Goal: Task Accomplishment & Management: Manage account settings

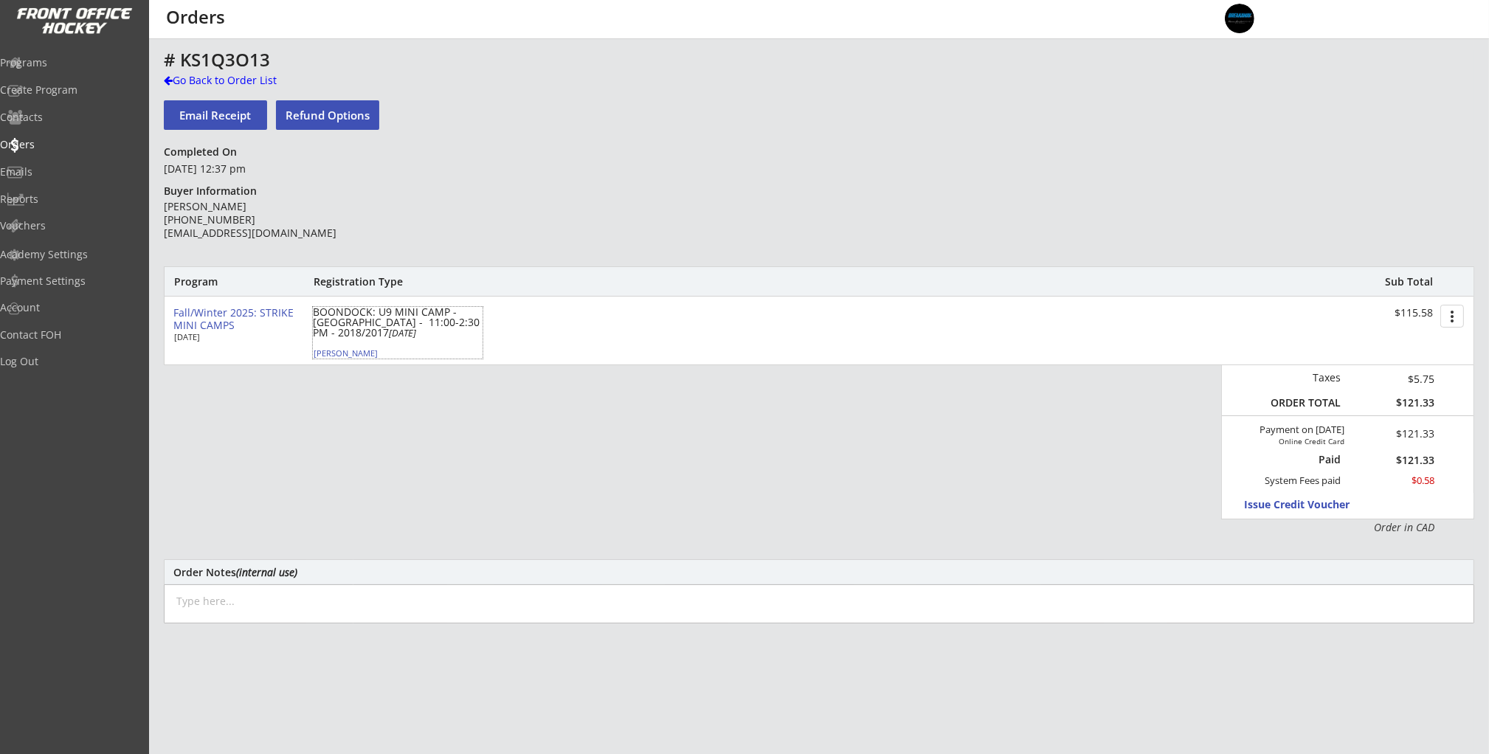
click at [345, 353] on div "Malcolm Owens" at bounding box center [396, 353] width 165 height 8
select select ""Defense""
select select ""Youth L""
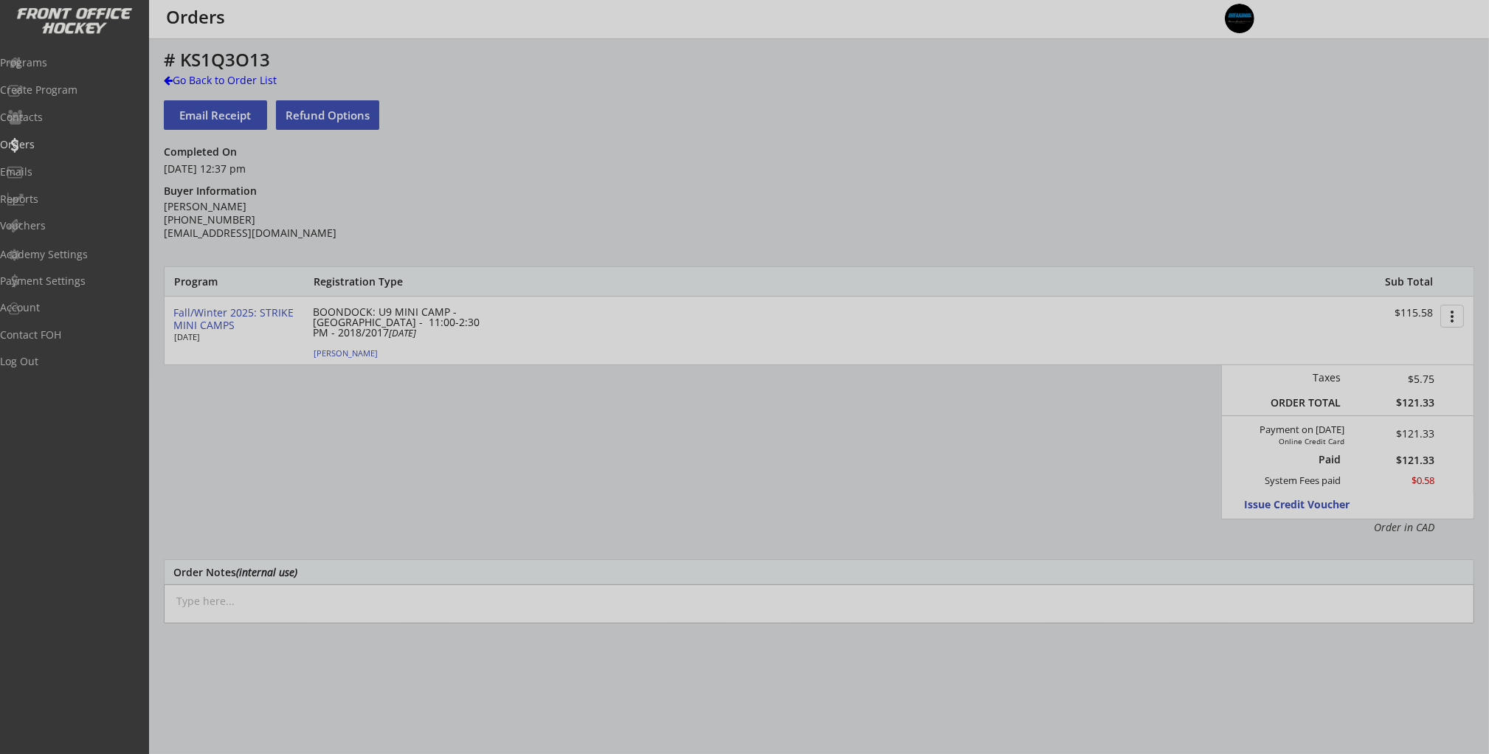
type input "Male"
type input "Hockey Super League"
type input "U9"
type input "Not Applicable"
select select ""Hockey Super League""
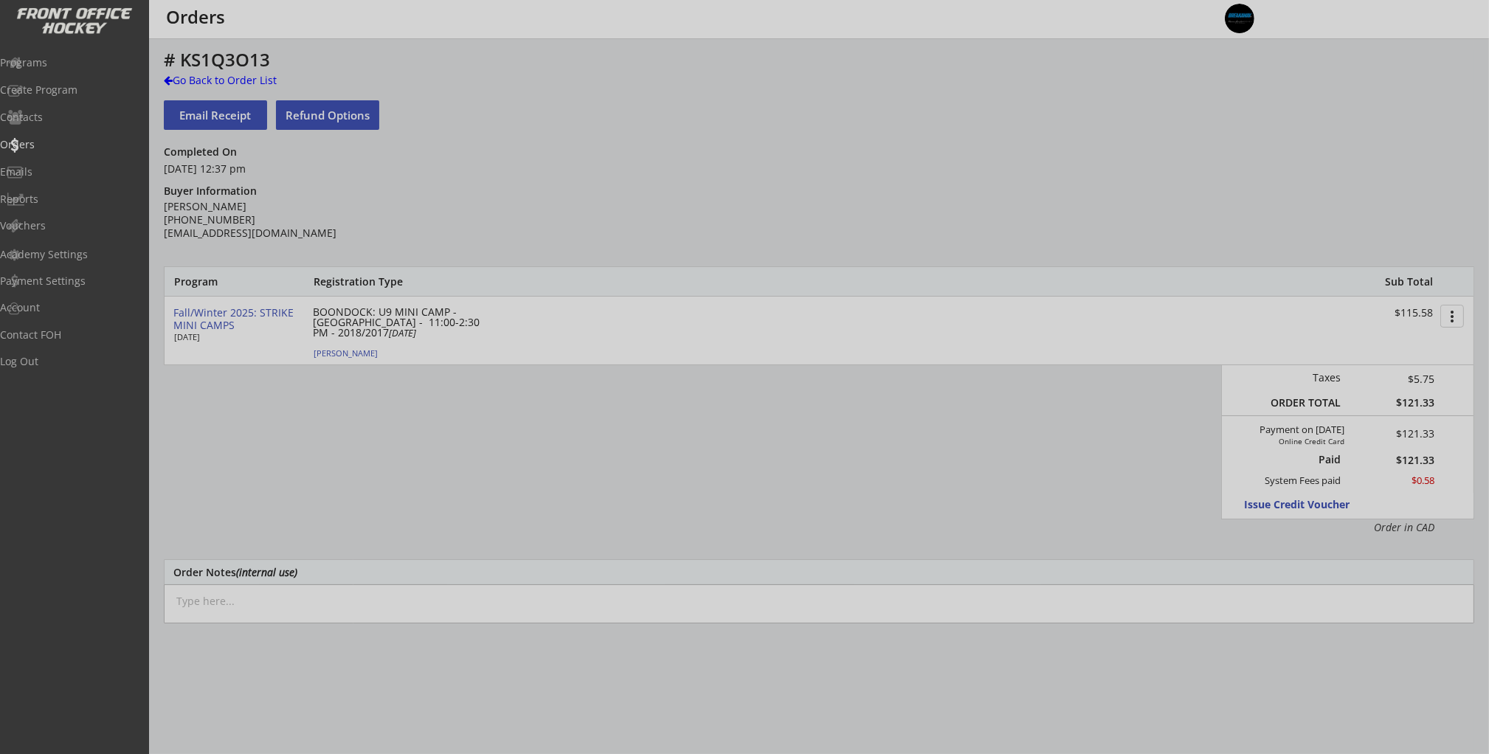
select select ""U9""
select select ""Not Applicable ""
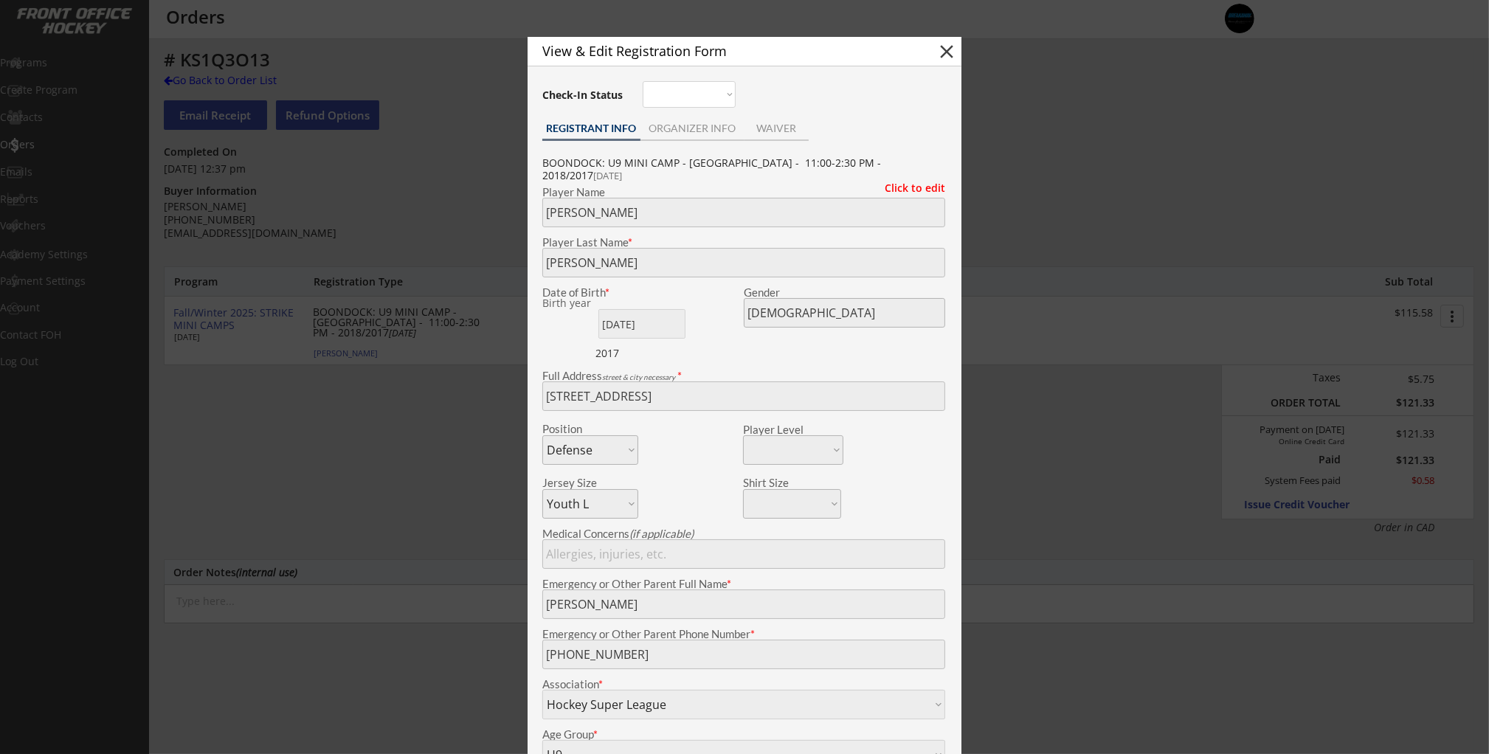
click at [959, 49] on div "View & Edit Registration Form close" at bounding box center [745, 52] width 434 height 30
click at [952, 48] on button "close" at bounding box center [947, 52] width 22 height 22
select select ""PLACEHOLDER_1427118222253""
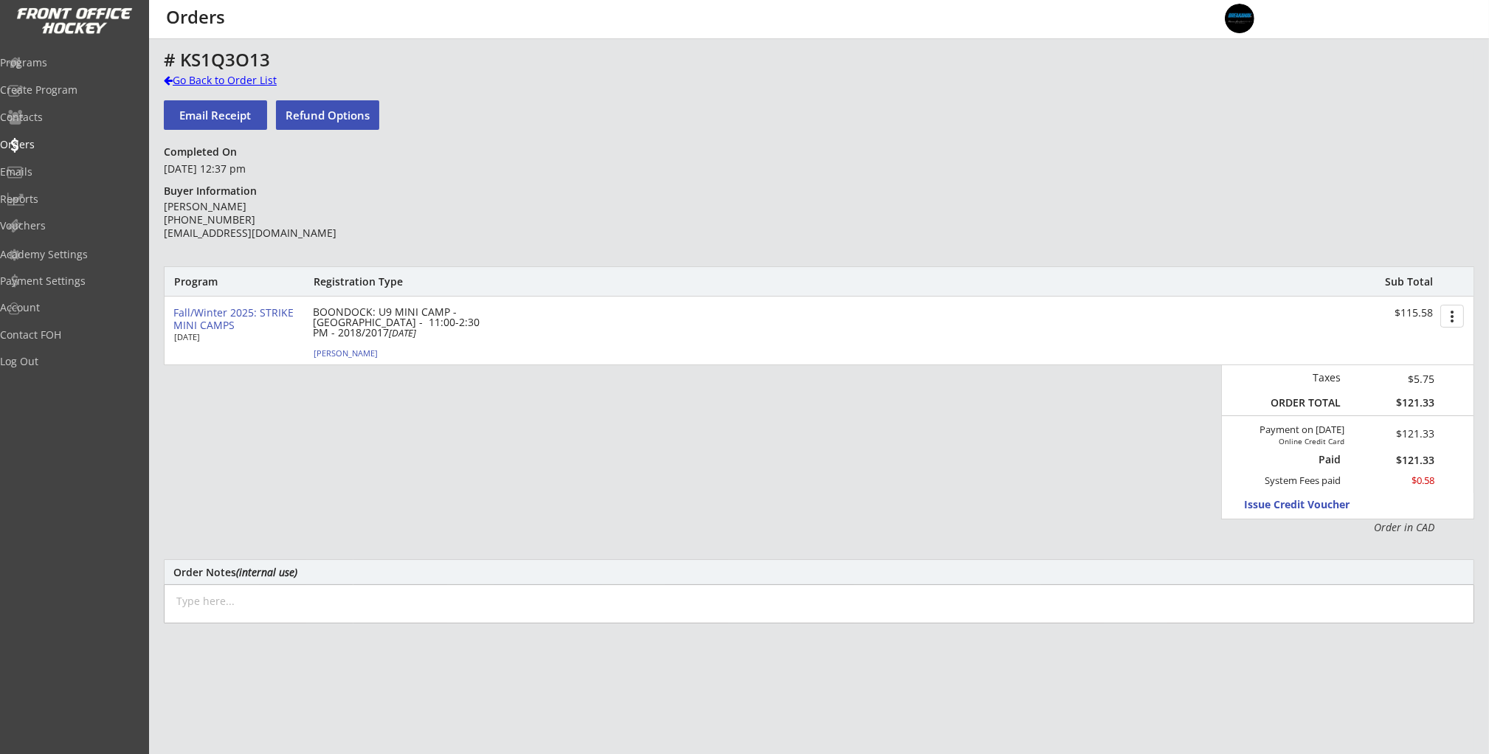
click at [187, 77] on div "Go Back to Order List" at bounding box center [240, 80] width 152 height 15
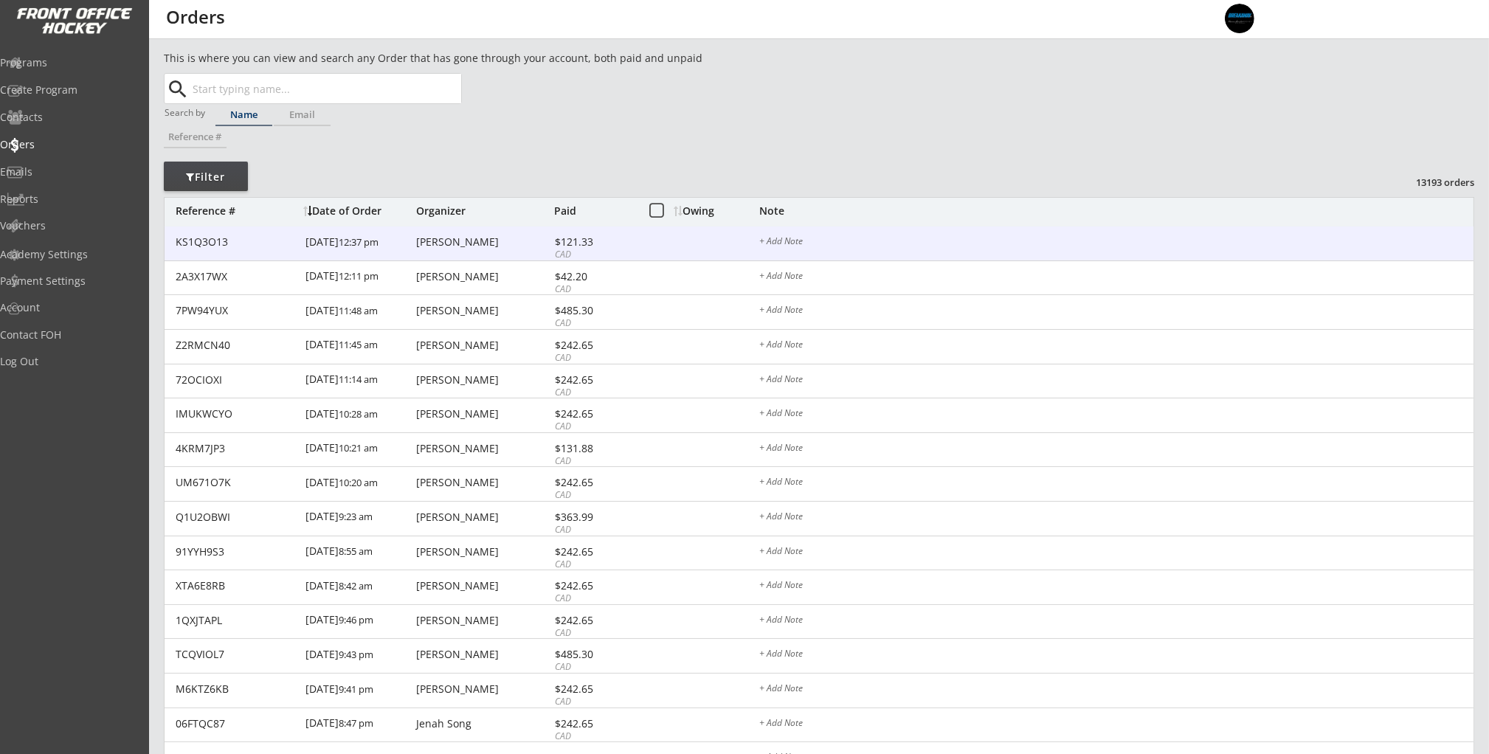
click at [473, 239] on div "Dave Owens" at bounding box center [483, 242] width 134 height 10
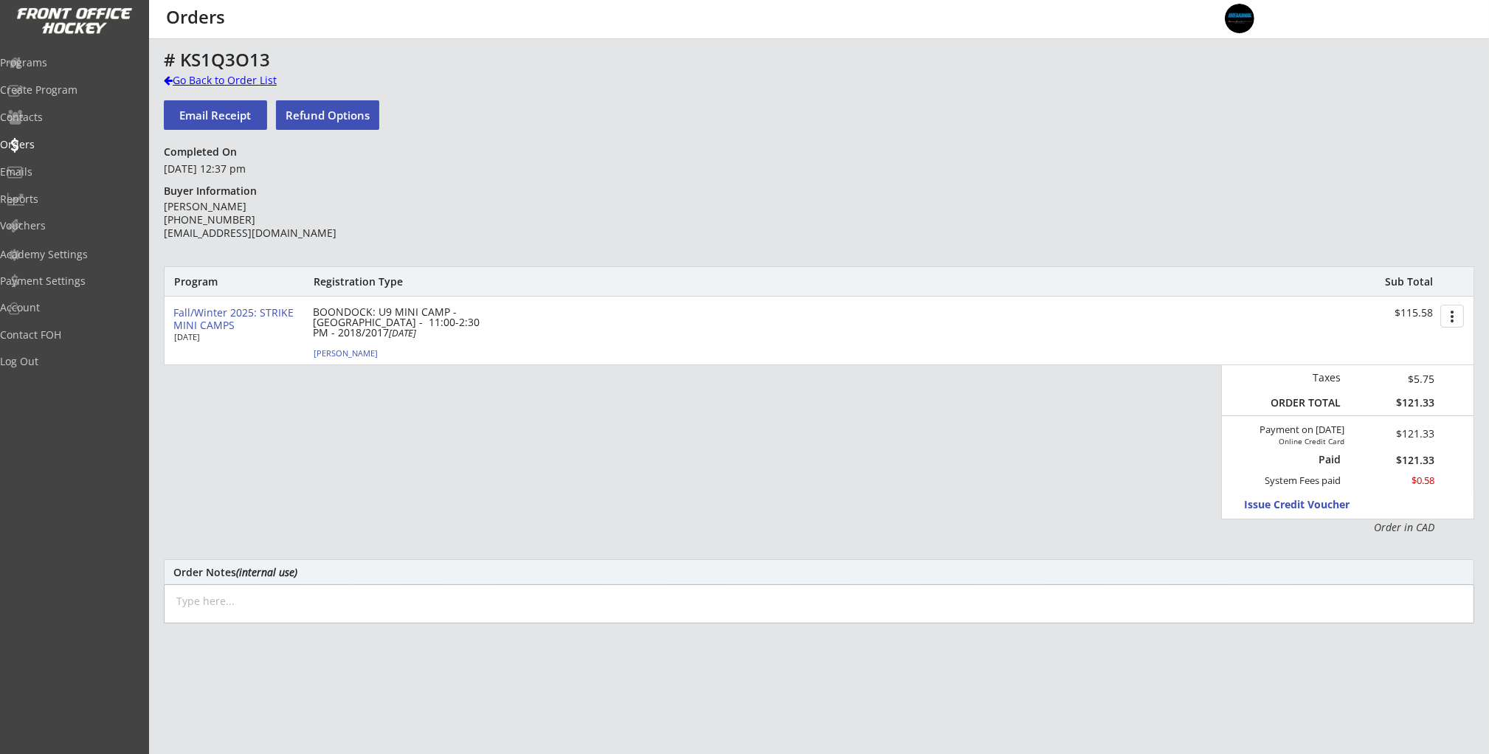
click at [196, 80] on div "Go Back to Order List" at bounding box center [240, 80] width 152 height 15
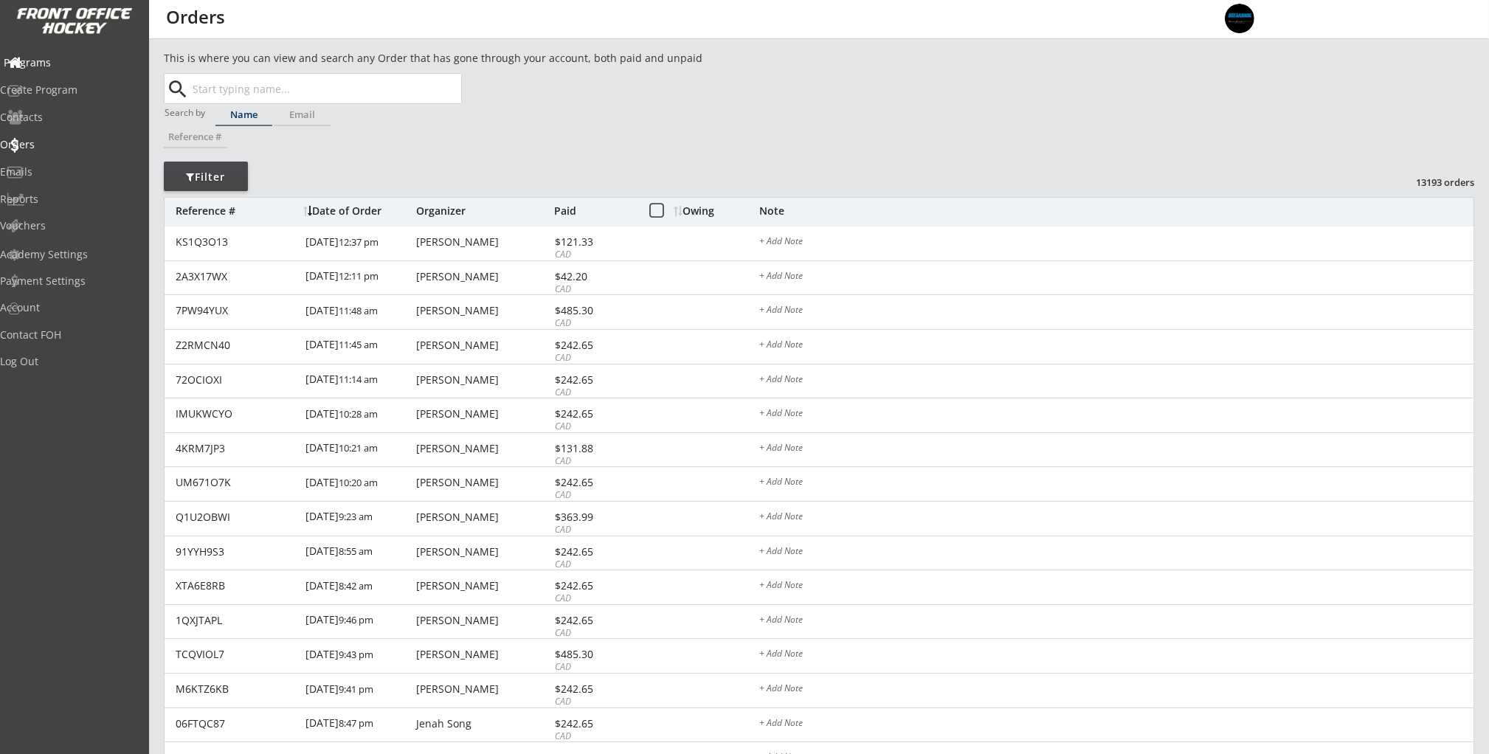
click at [80, 59] on div "Programs" at bounding box center [70, 63] width 133 height 10
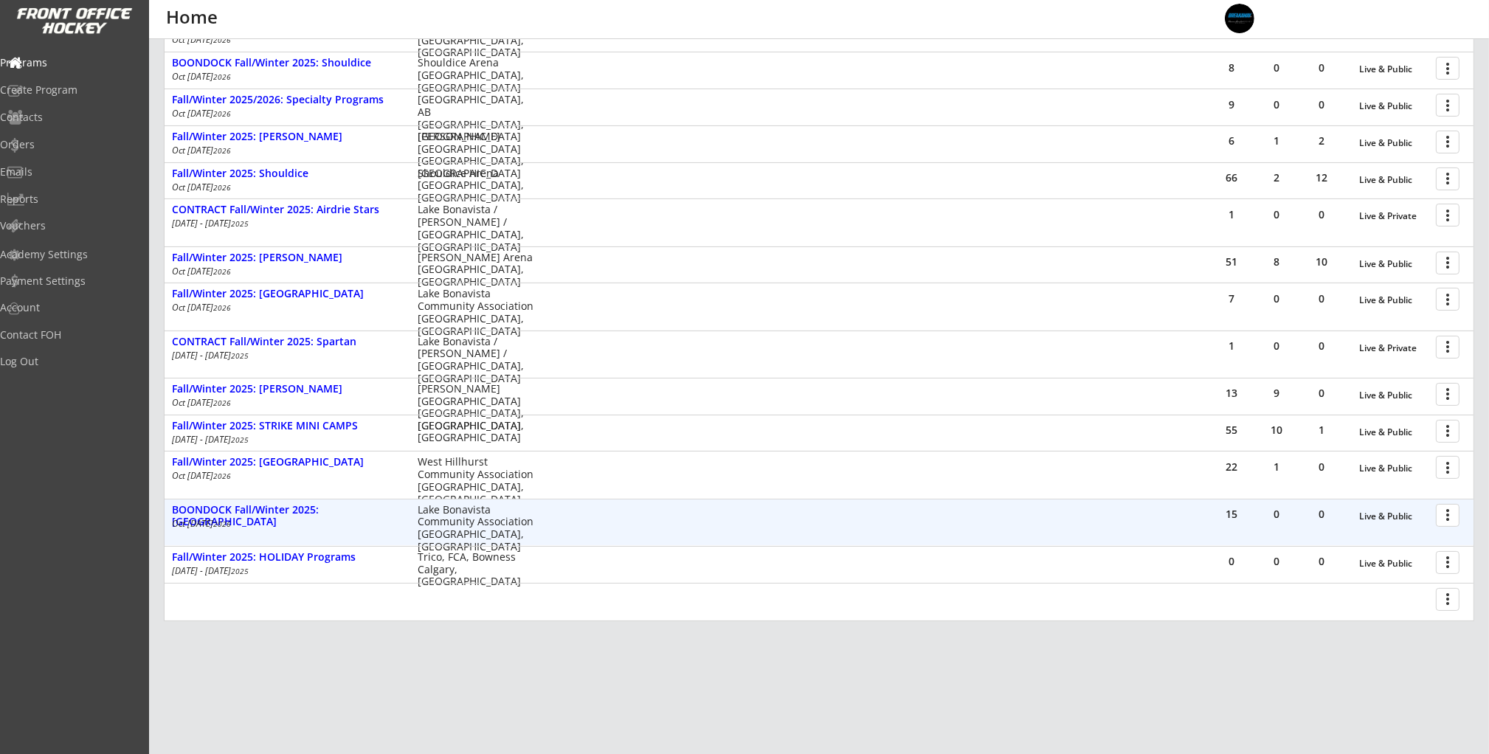
scroll to position [307, 0]
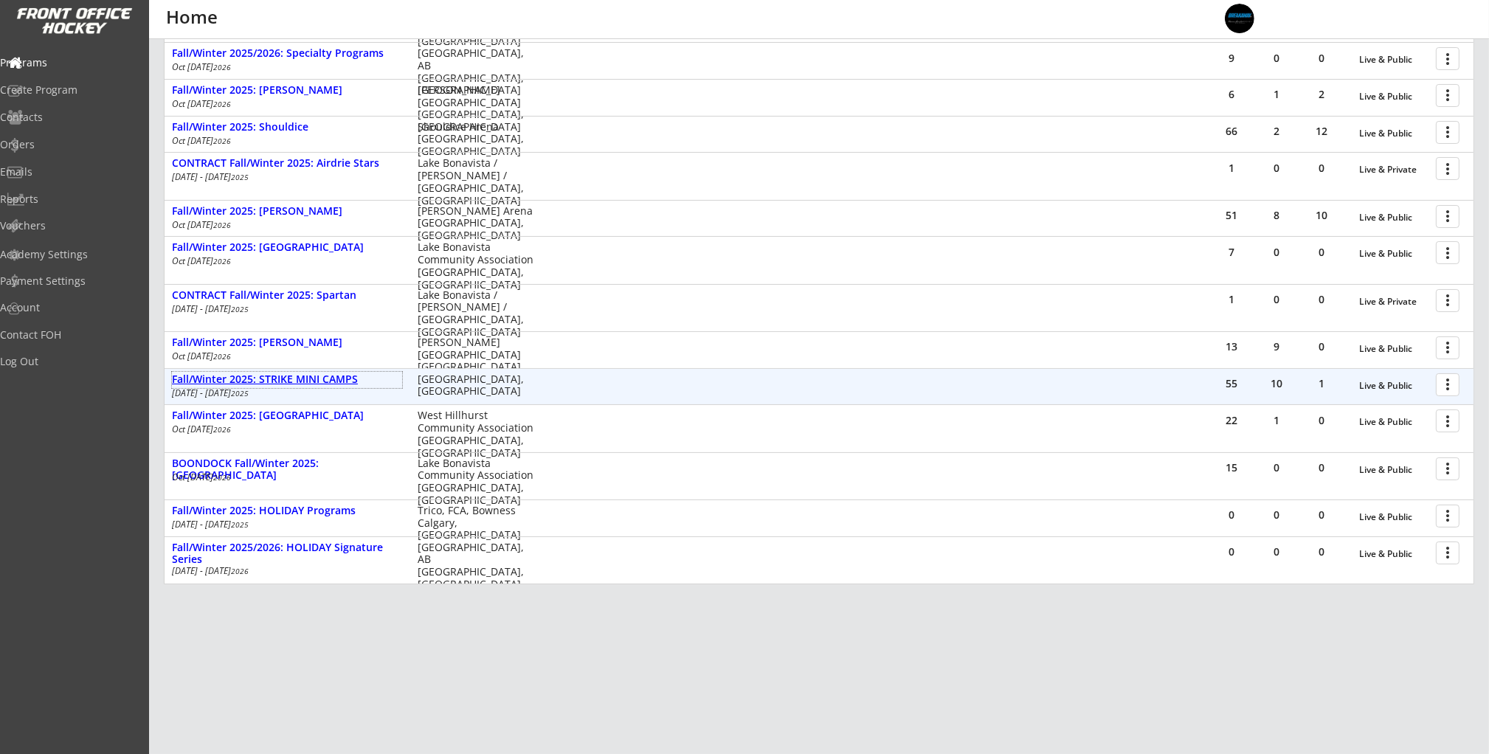
click at [321, 384] on div "Fall/Winter 2025: STRIKE MINI CAMPS" at bounding box center [287, 379] width 230 height 13
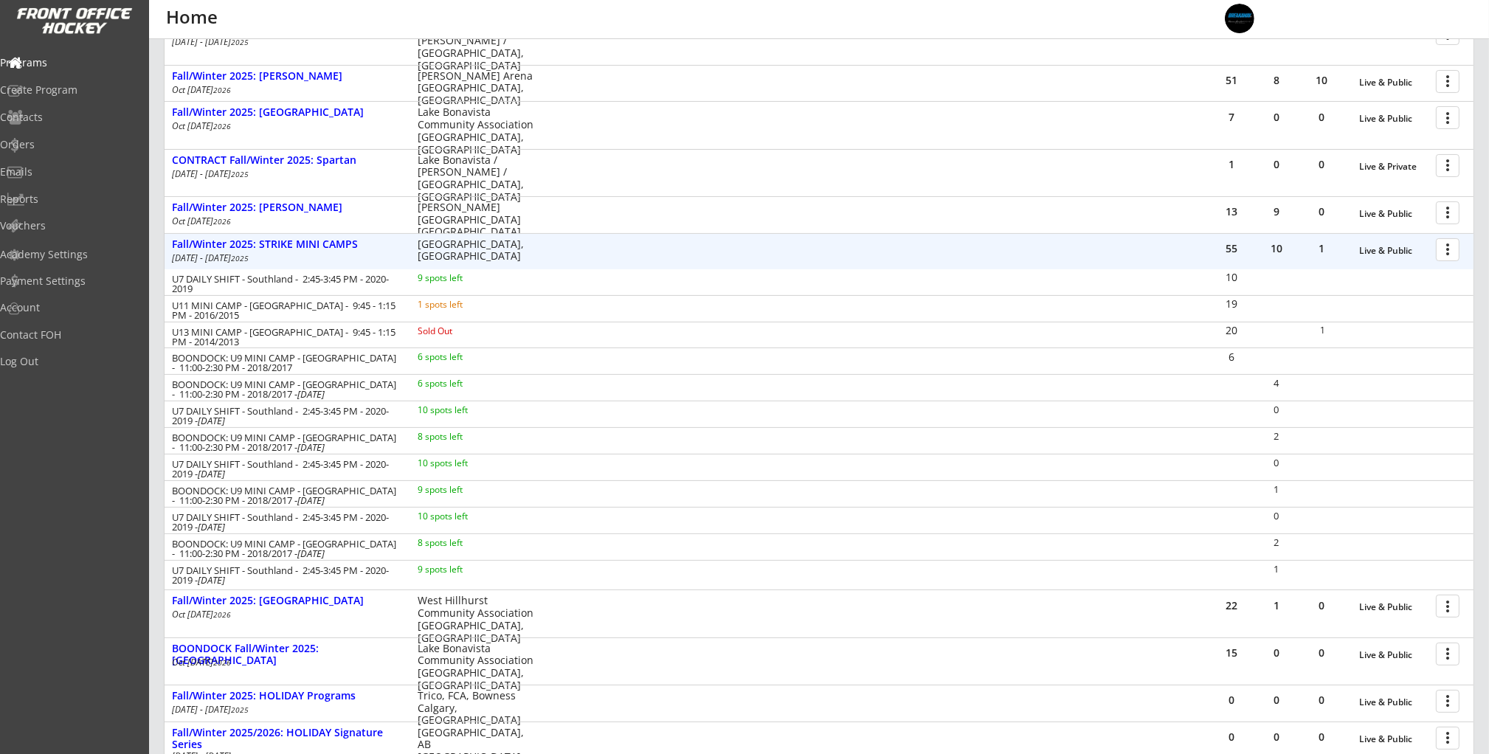
scroll to position [446, 0]
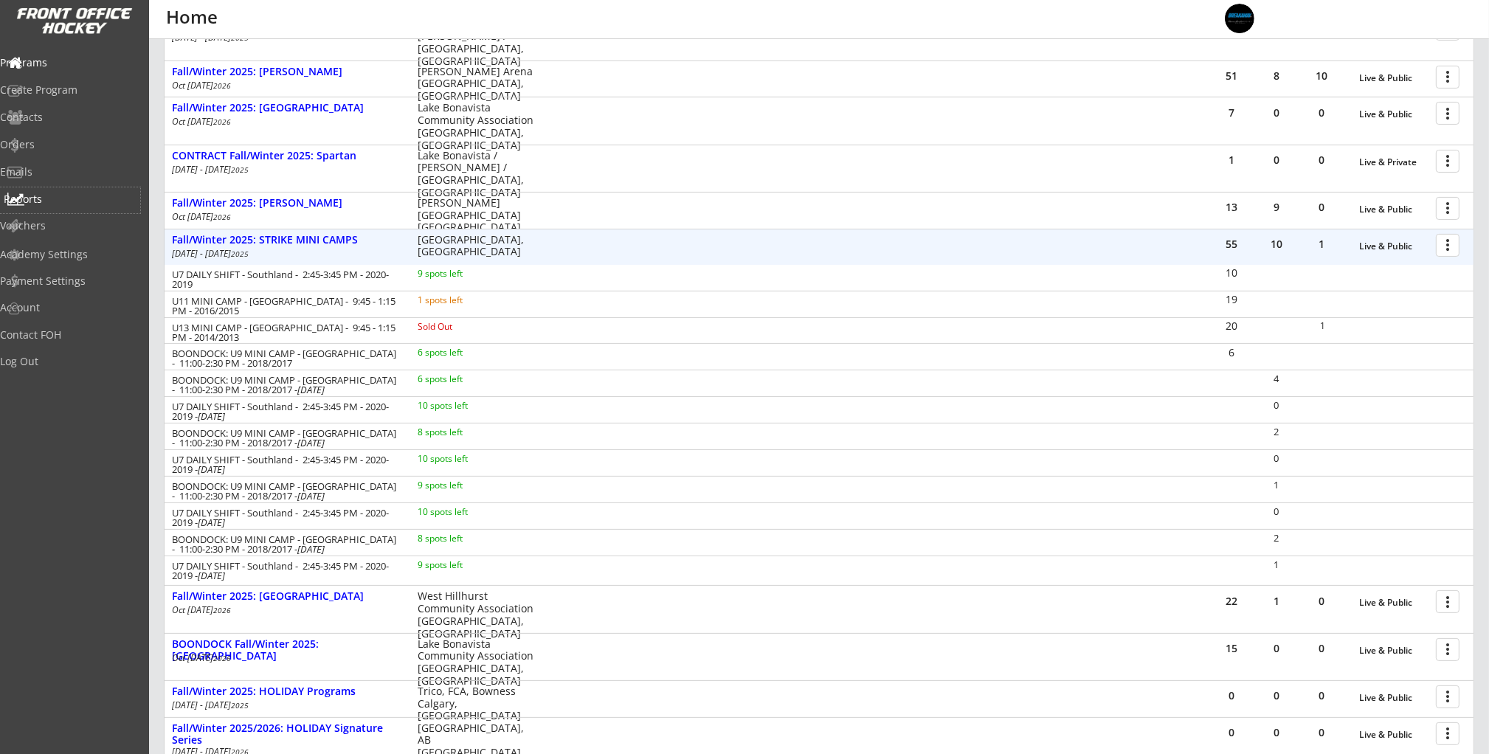
click at [63, 198] on div "Reports" at bounding box center [70, 199] width 133 height 10
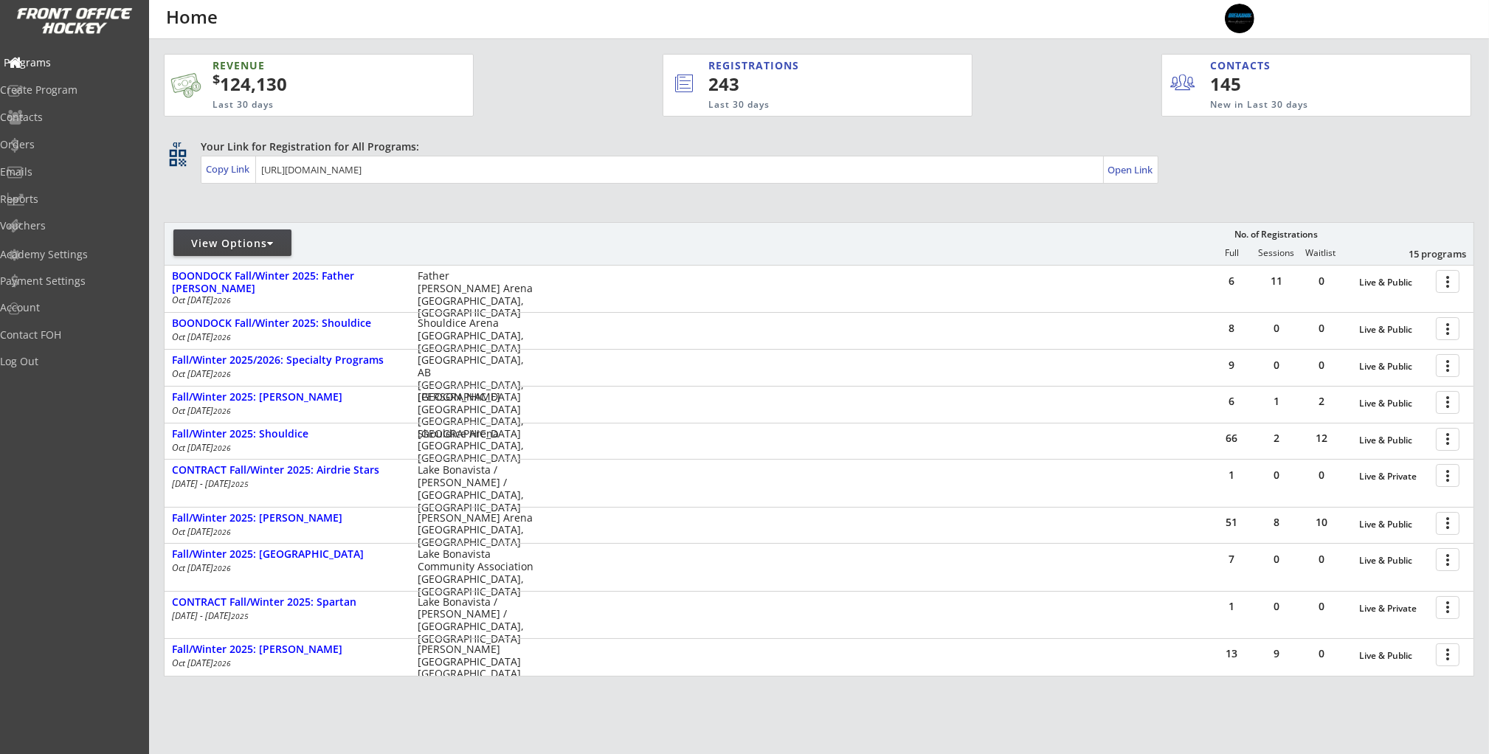
click at [100, 66] on div "Programs" at bounding box center [70, 63] width 133 height 10
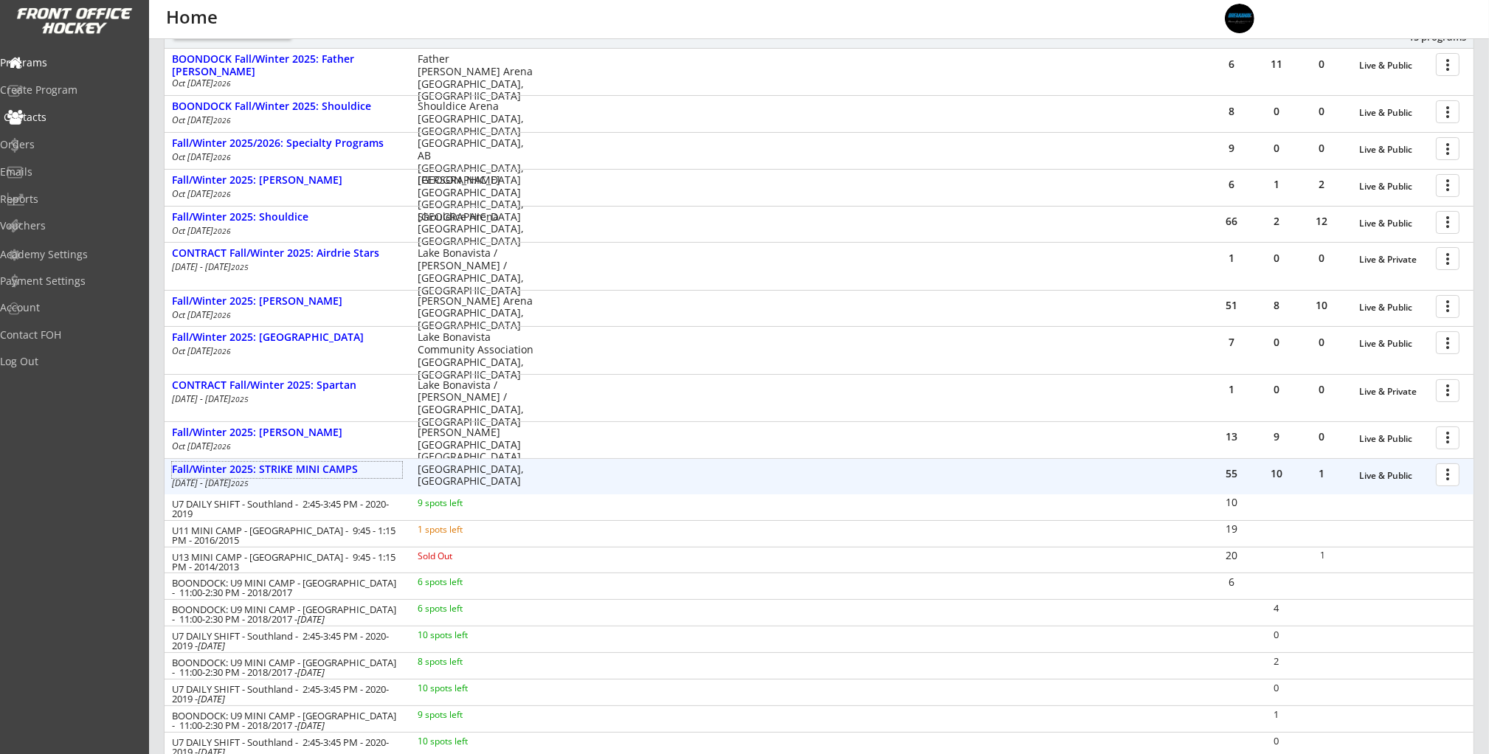
click at [82, 113] on div "Contacts" at bounding box center [70, 117] width 133 height 10
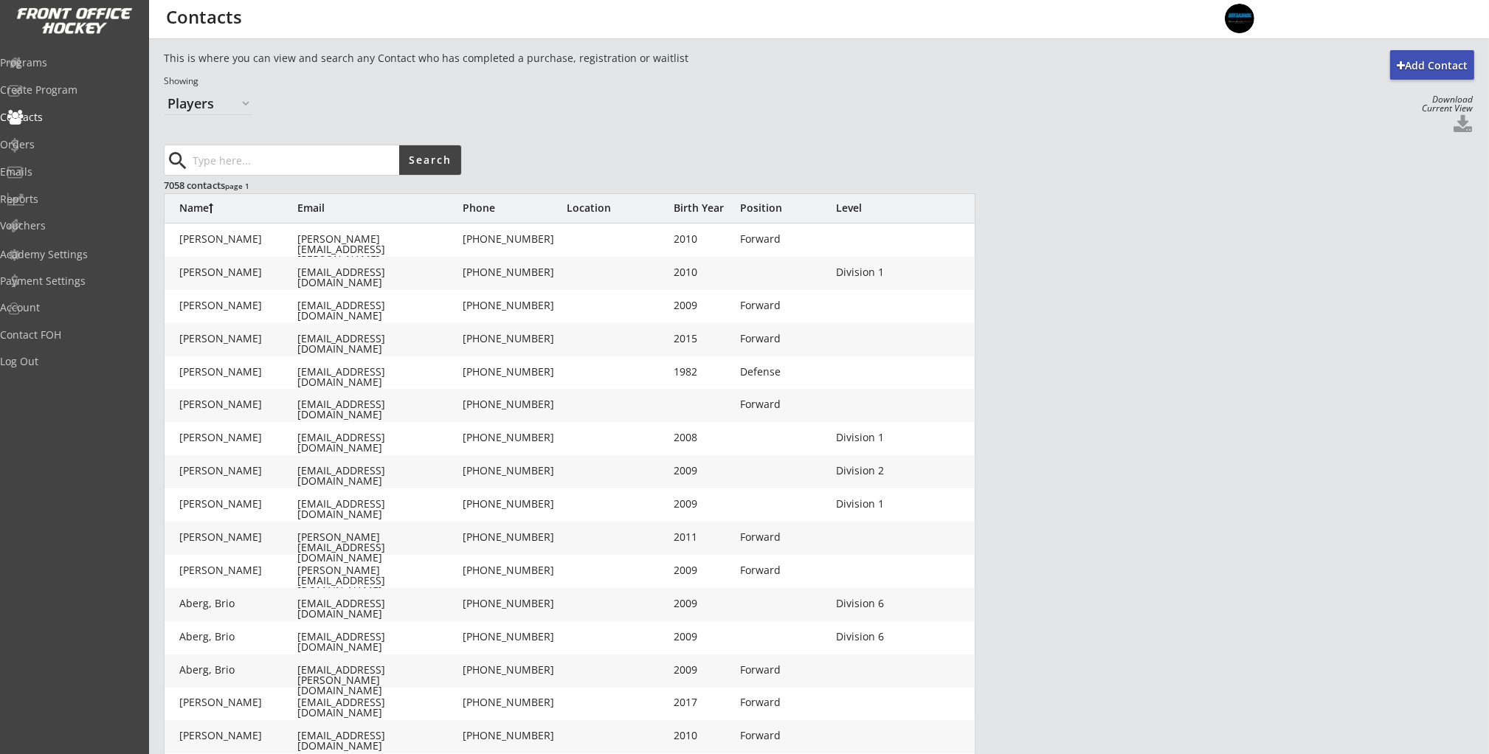
click at [180, 103] on select "Organizers Players" at bounding box center [208, 103] width 89 height 24
select select ""Organizers""
click at [164, 91] on select "Organizers Players" at bounding box center [208, 103] width 89 height 24
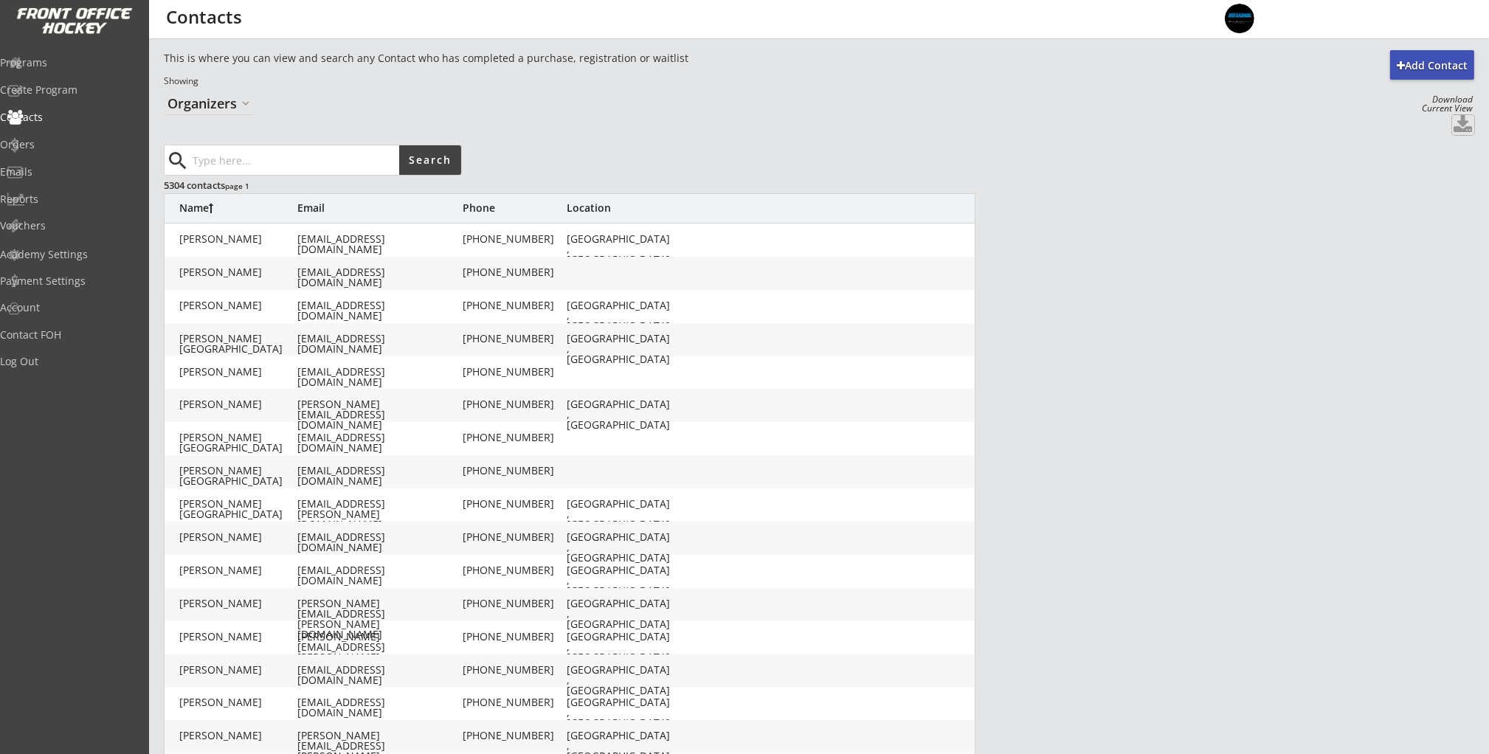
click at [1462, 126] on button at bounding box center [1463, 125] width 22 height 20
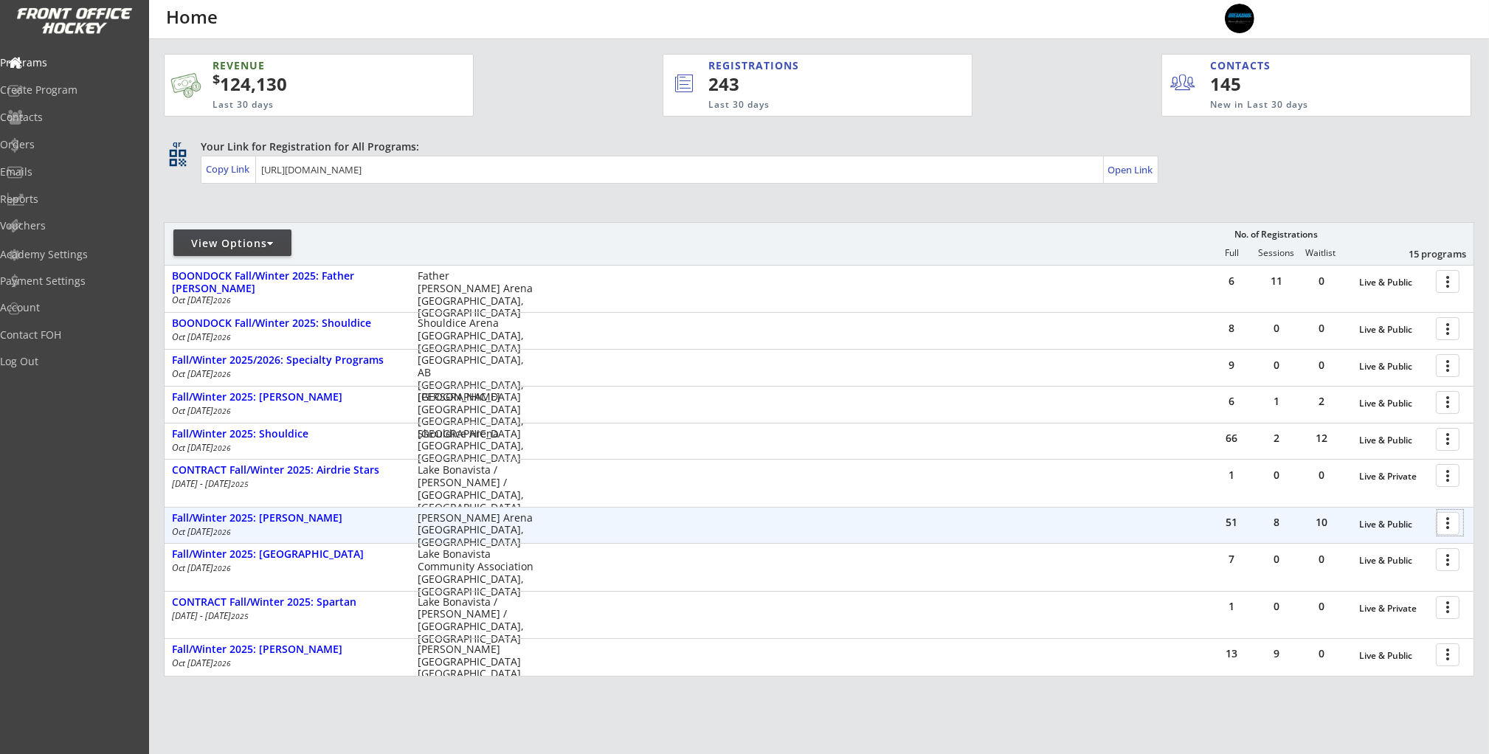
click at [1448, 524] on div at bounding box center [1450, 523] width 26 height 26
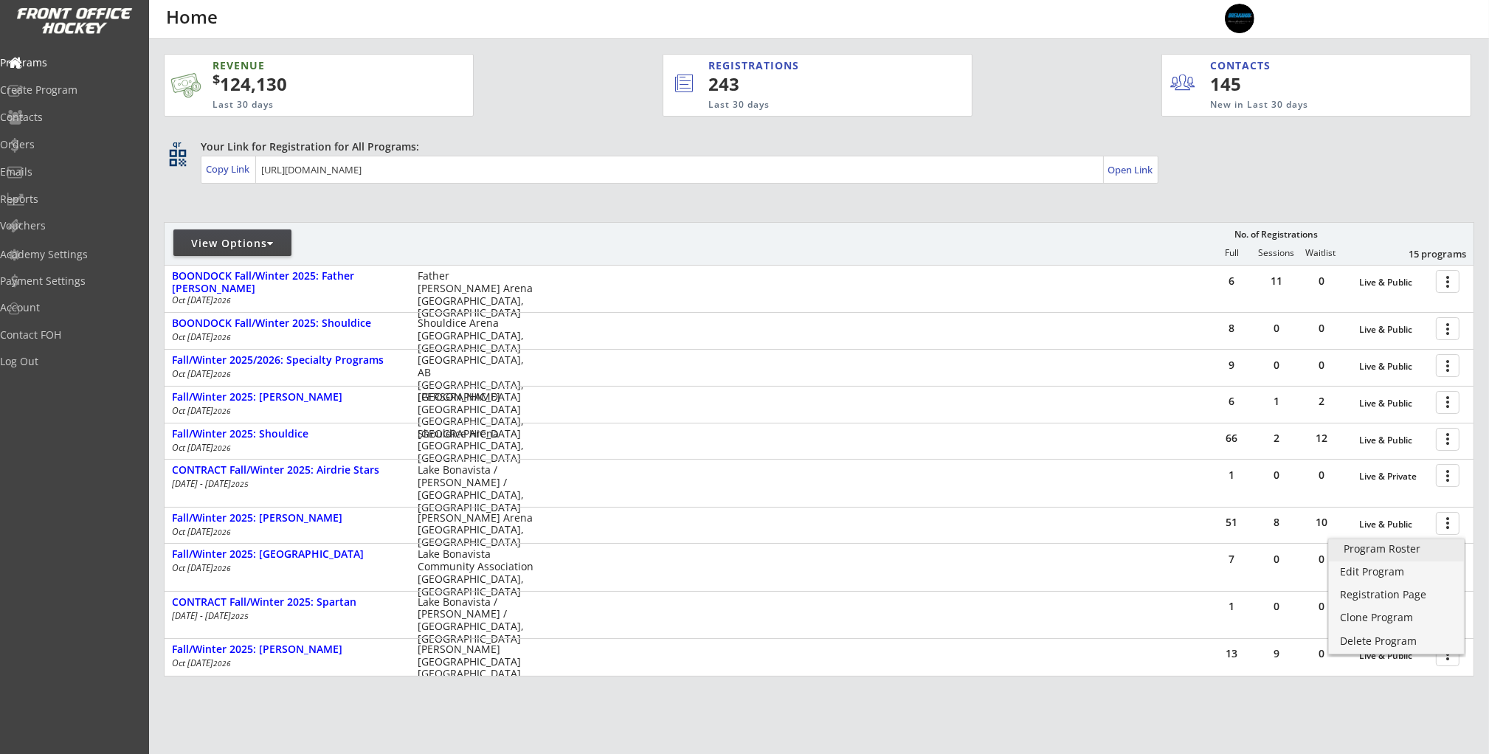
click at [1408, 557] on link "Program Roster" at bounding box center [1396, 550] width 135 height 22
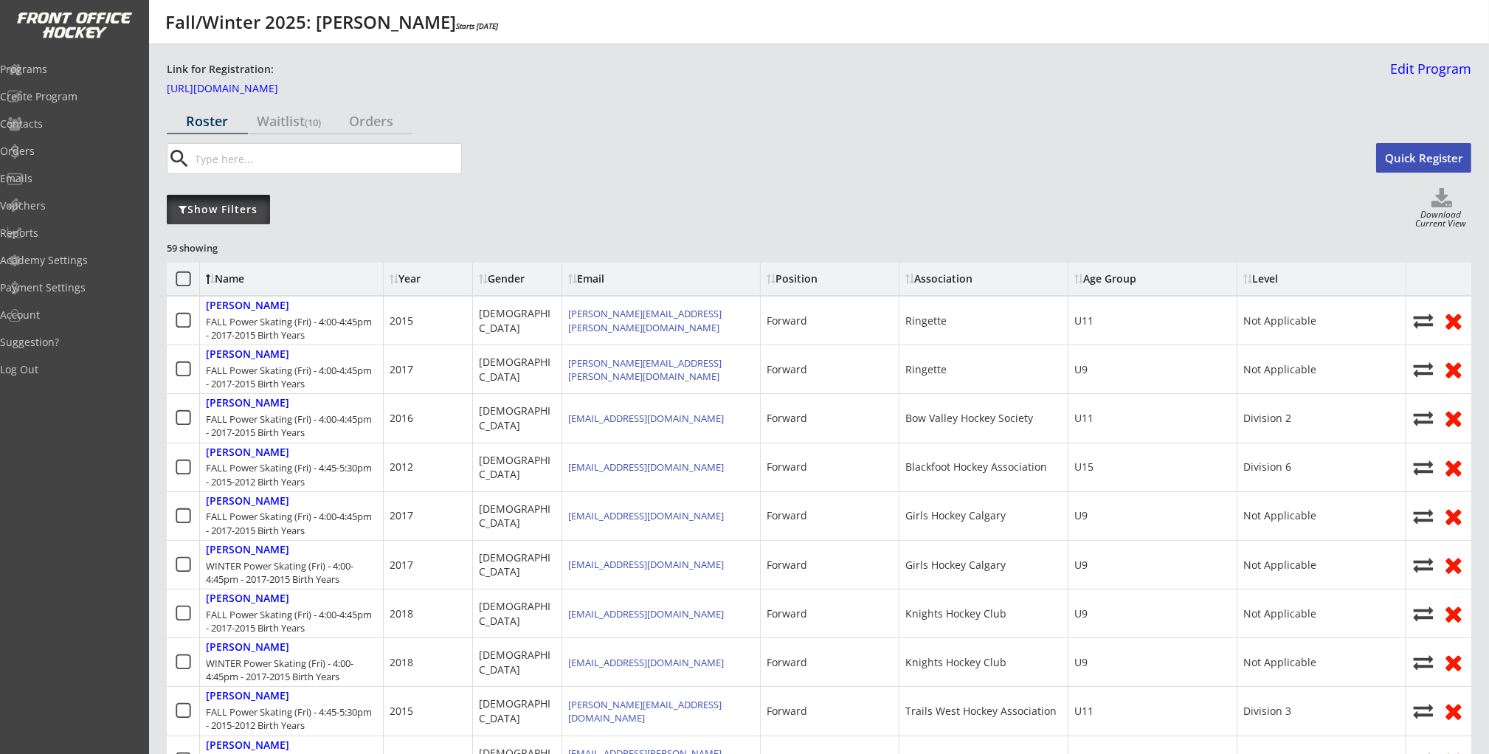
click at [246, 202] on div "Show Filters" at bounding box center [218, 209] width 103 height 15
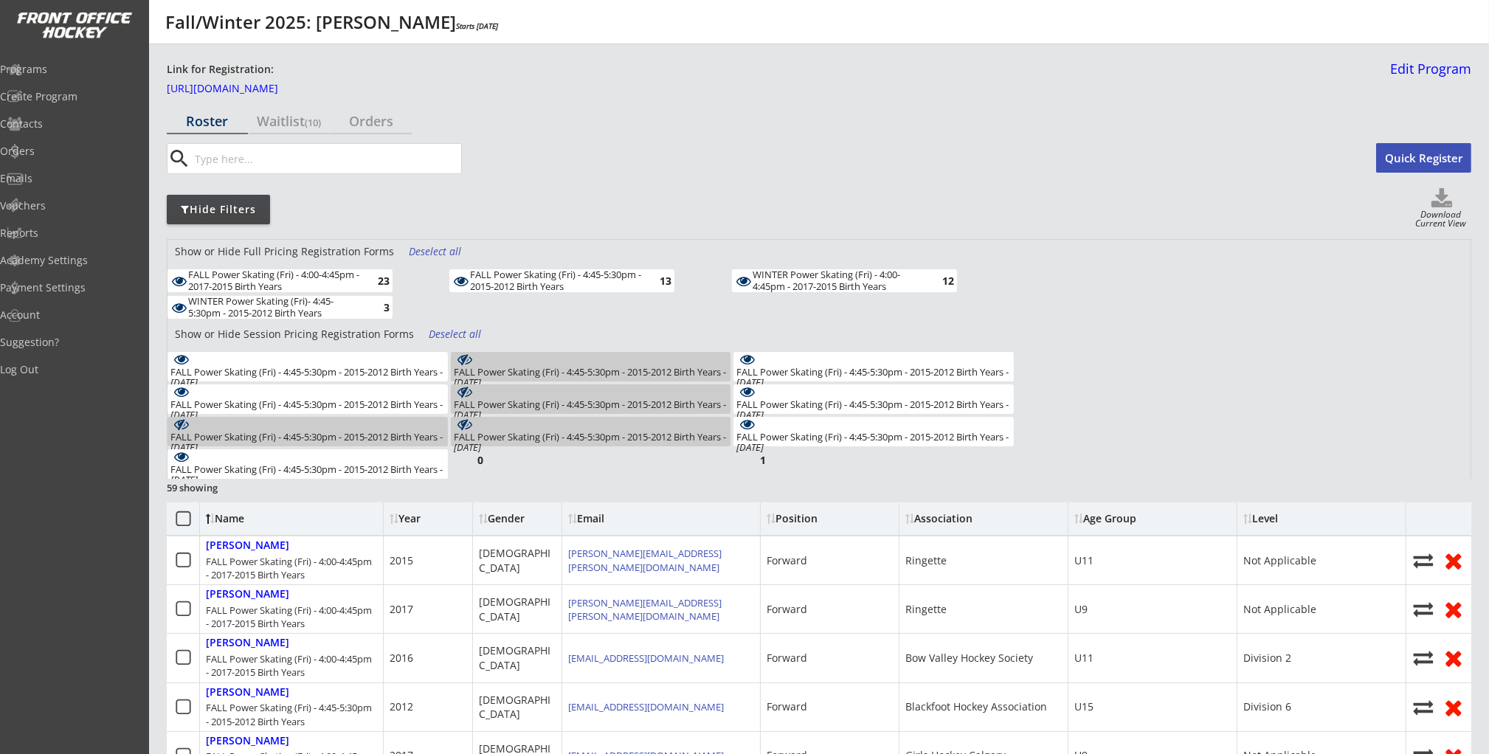
click at [440, 255] on div "Deselect all" at bounding box center [436, 251] width 55 height 15
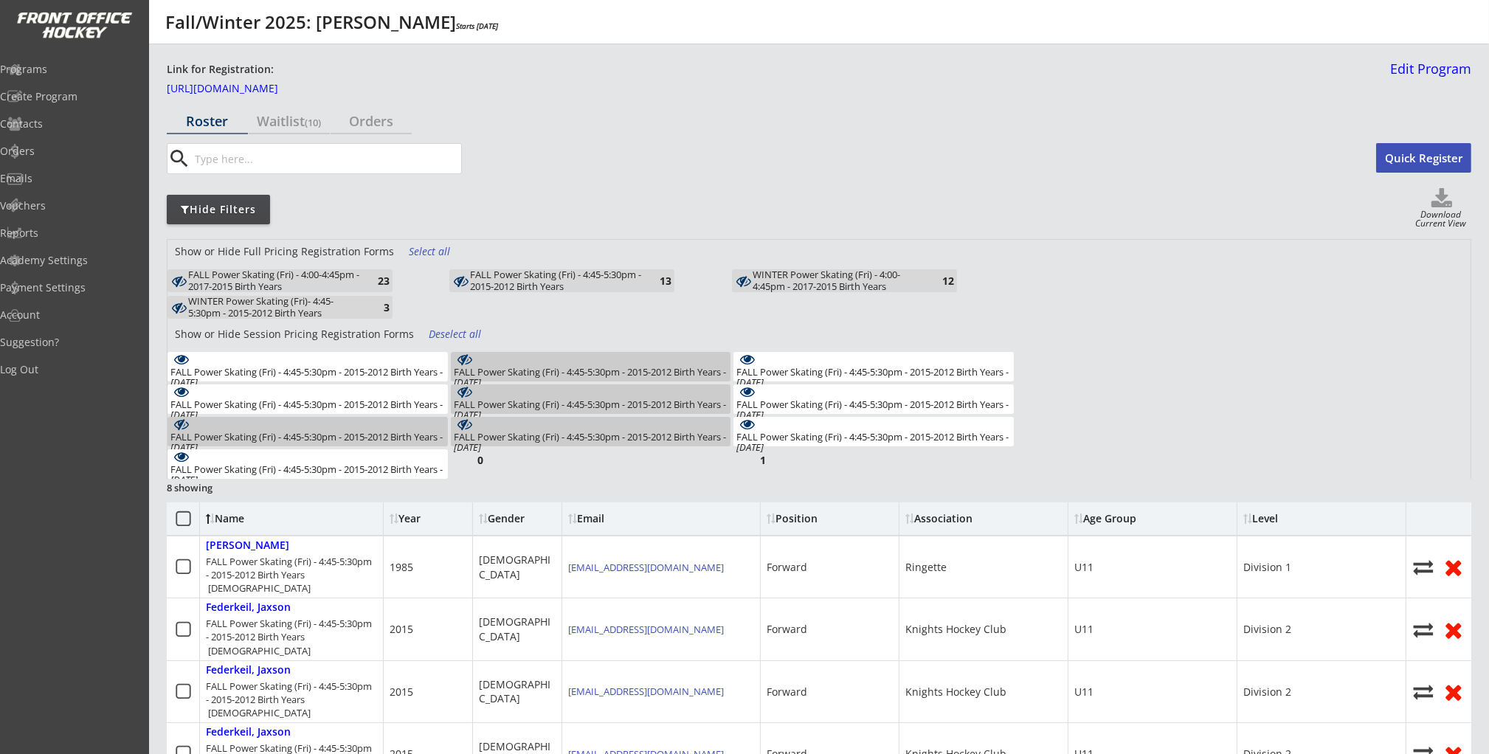
click at [443, 336] on div "Deselect all" at bounding box center [456, 334] width 55 height 15
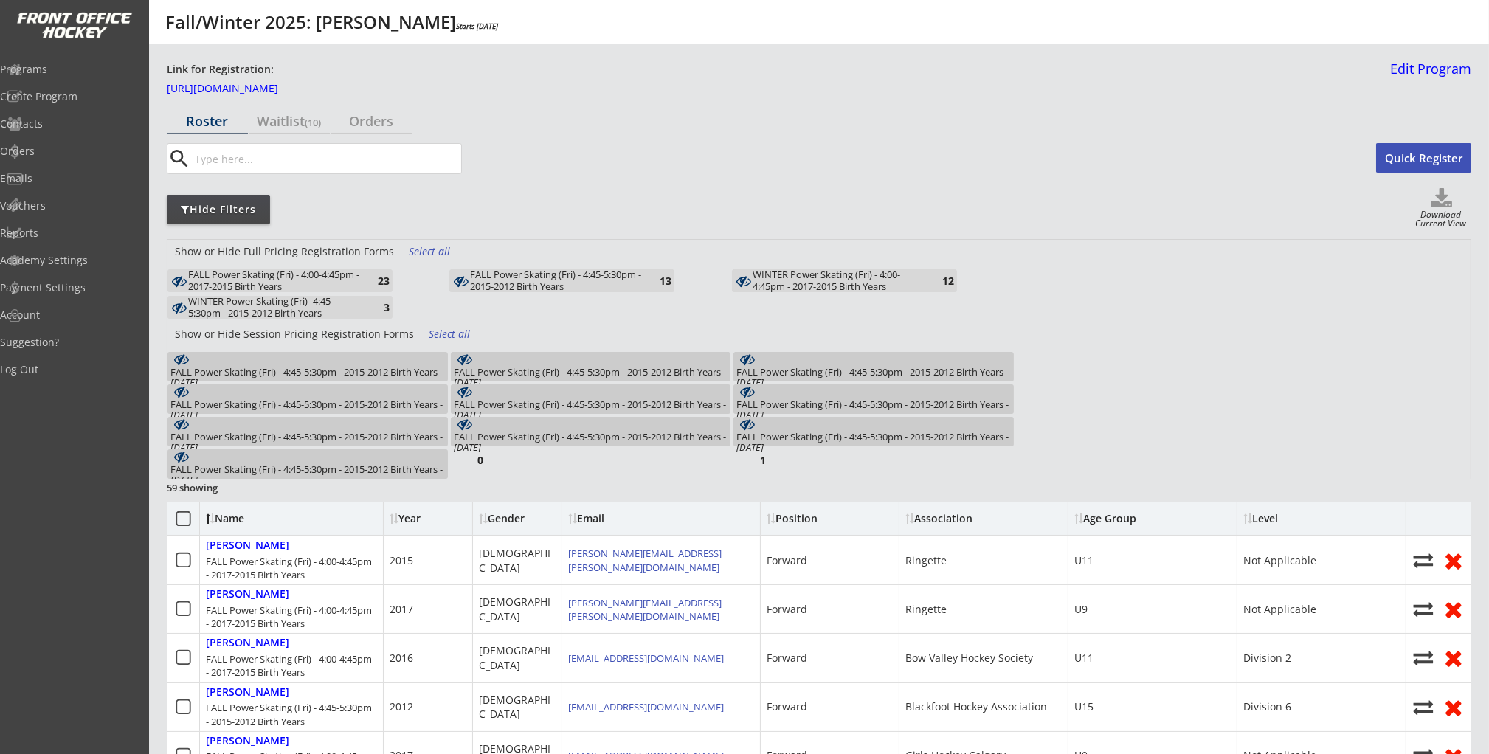
click at [364, 283] on div "23" at bounding box center [375, 280] width 30 height 11
click at [1448, 201] on icon at bounding box center [1441, 199] width 59 height 22
select select ""Player Info""
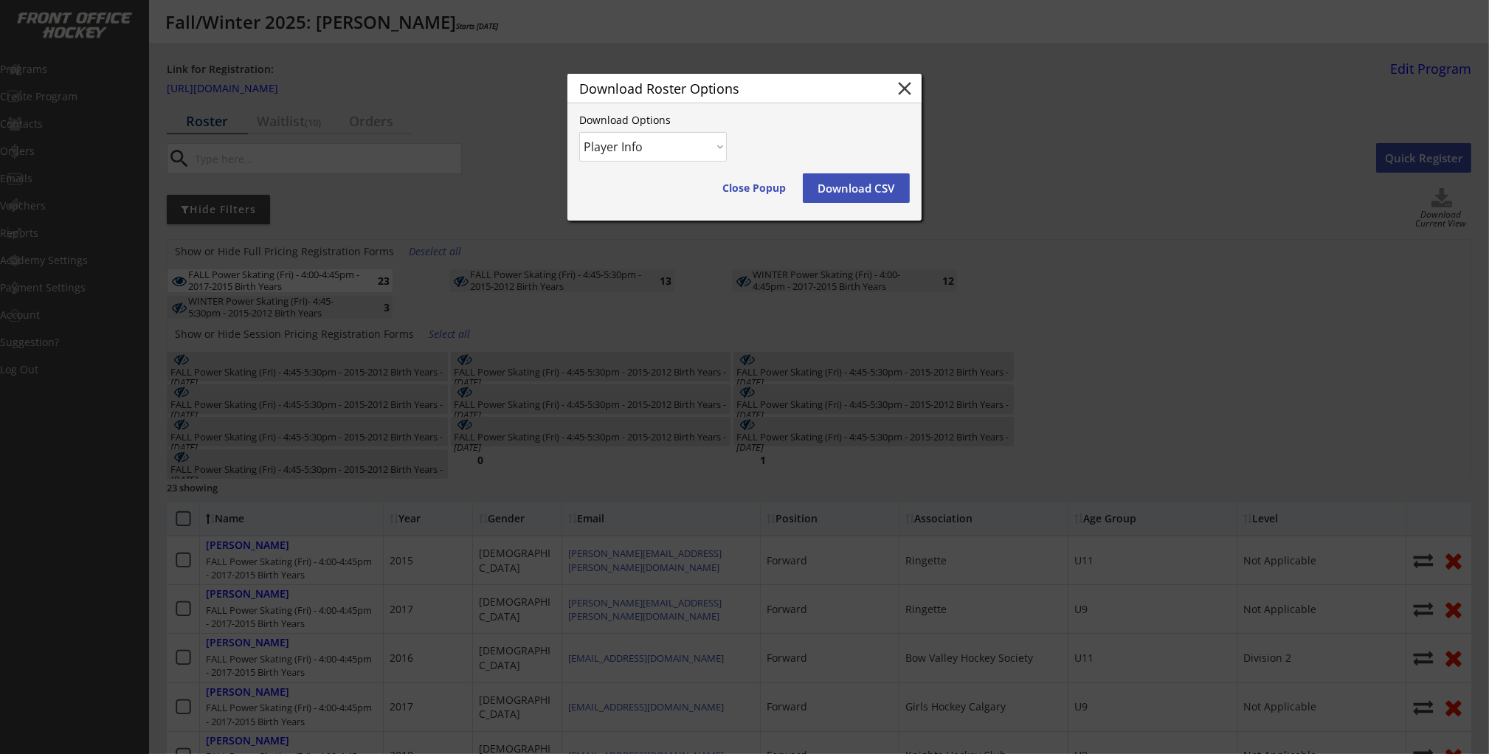
click at [891, 178] on button "Download CSV" at bounding box center [856, 188] width 107 height 30
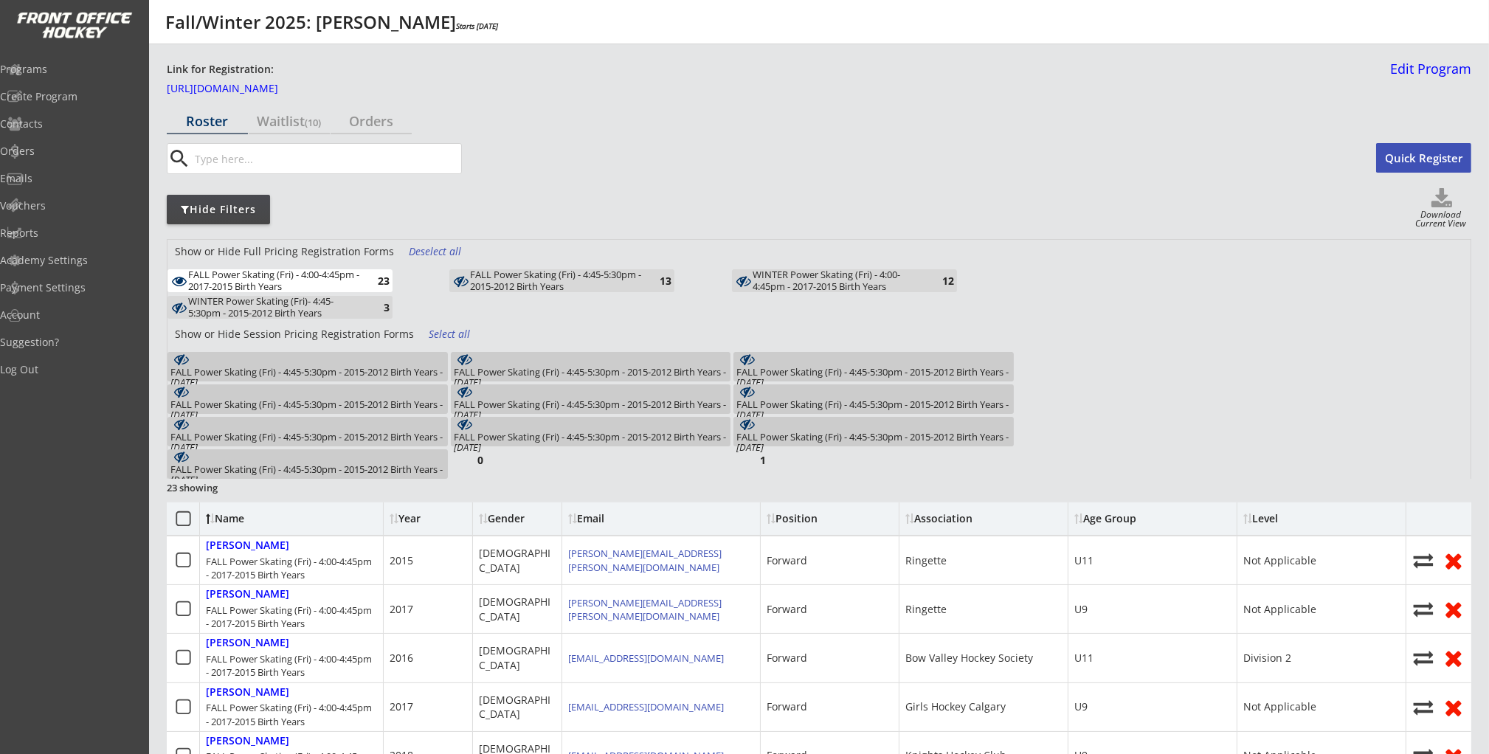
click at [334, 284] on div "FALL Power Skating (Fri) - 4:00-4:45pm - 2017-2015 Birth Years" at bounding box center [274, 280] width 172 height 23
click at [590, 279] on div "FALL Power Skating (Fri) - 4:45-5:30pm - 2015-2012 Birth Years" at bounding box center [556, 280] width 172 height 23
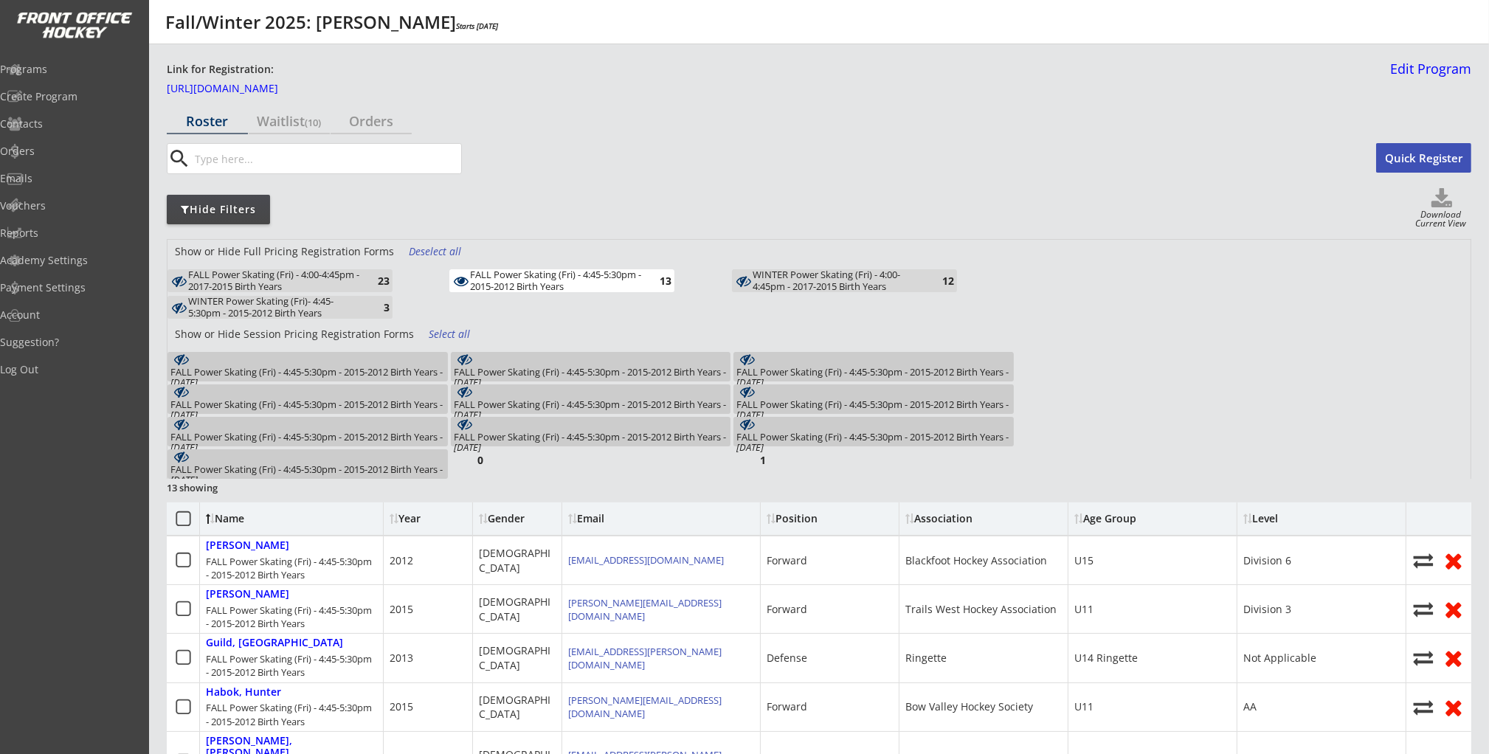
click at [396, 367] on div "FALL Power Skating (Fri) - 4:45-5:30pm - 2015-2012 Birth Years - Oct 3, 2025" at bounding box center [307, 377] width 274 height 21
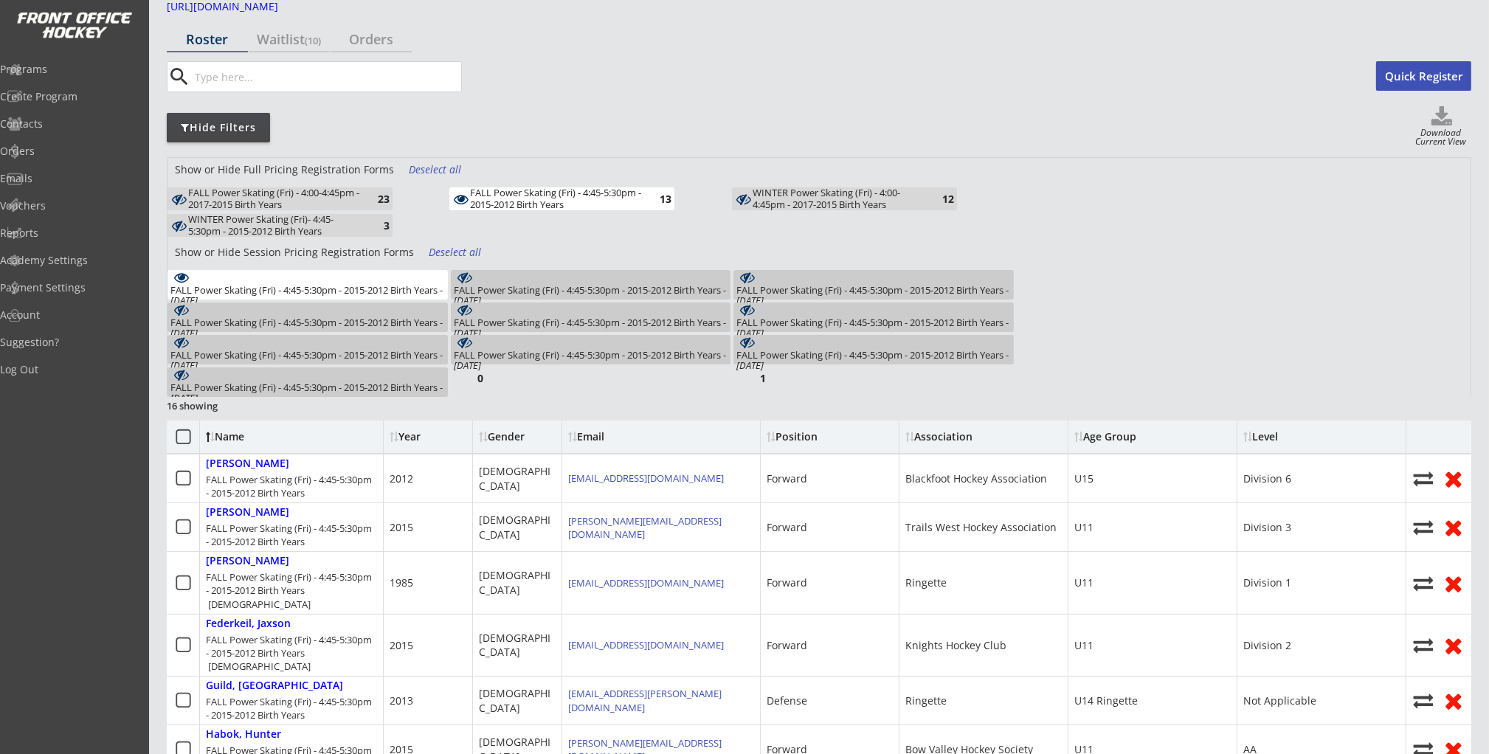
scroll to position [83, 0]
click at [396, 287] on div "FALL Power Skating (Fri) - 4:45-5:30pm - 2015-2012 Birth Years - Oct 3, 2025" at bounding box center [307, 294] width 274 height 21
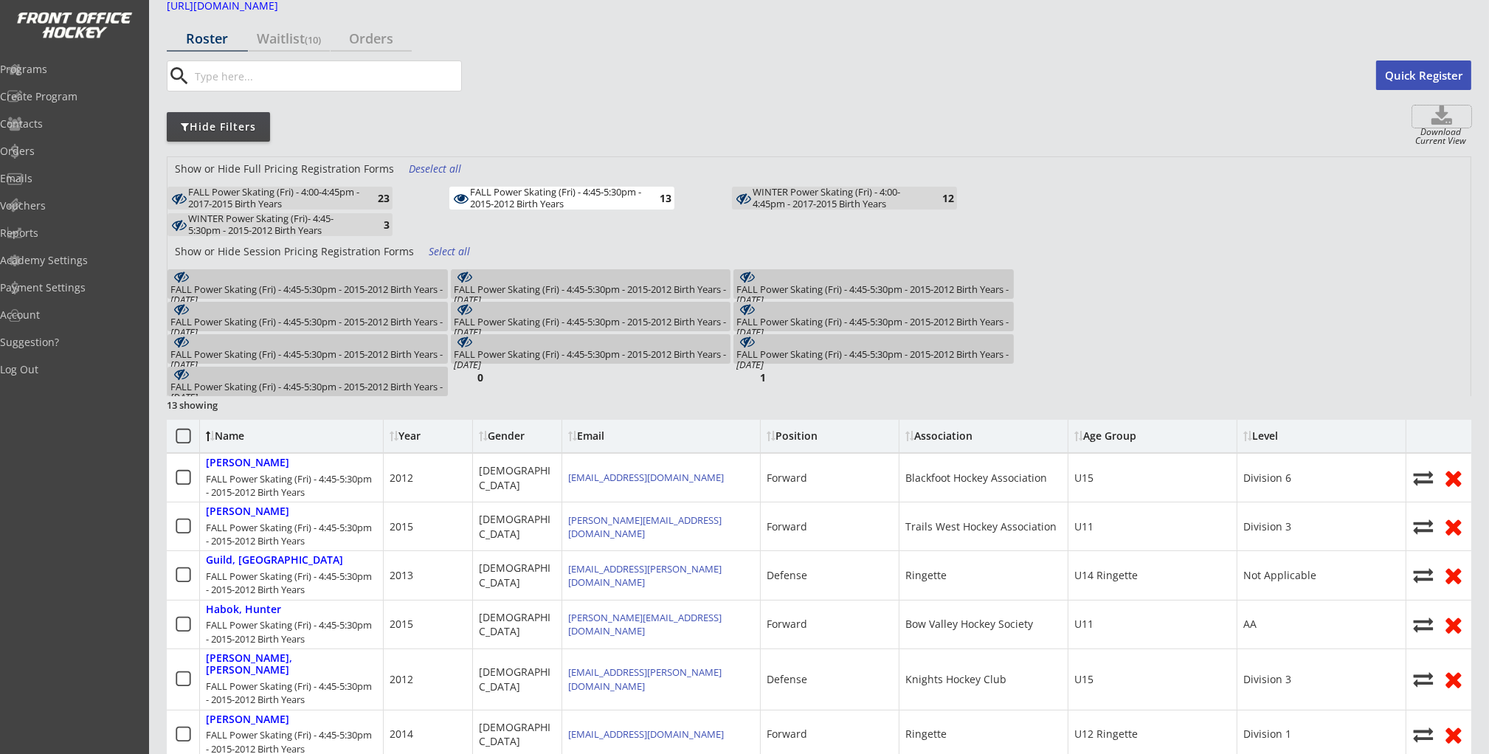
click at [1443, 115] on use at bounding box center [1441, 115] width 21 height 19
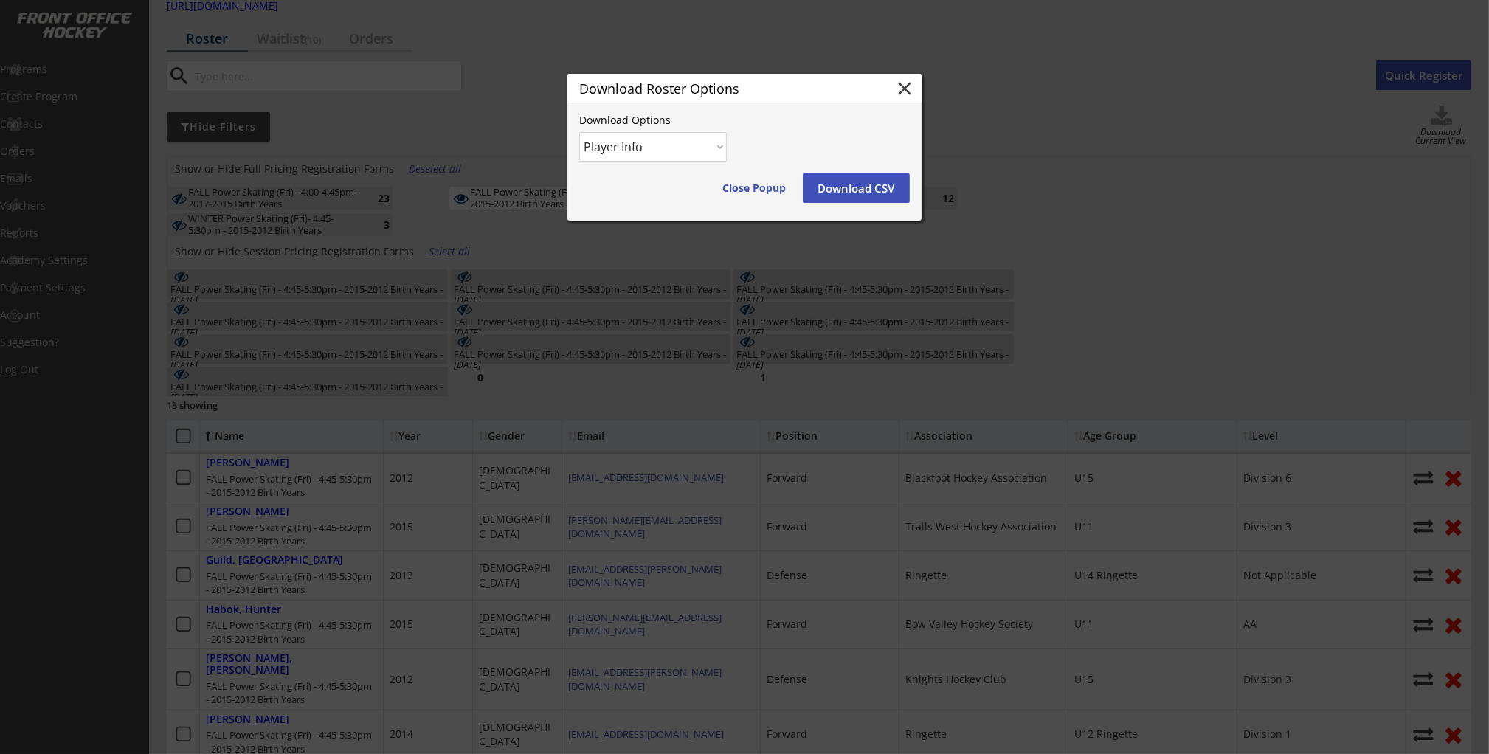
drag, startPoint x: 840, startPoint y: 190, endPoint x: 851, endPoint y: 195, distance: 11.5
click at [840, 190] on button "Download CSV" at bounding box center [856, 188] width 107 height 30
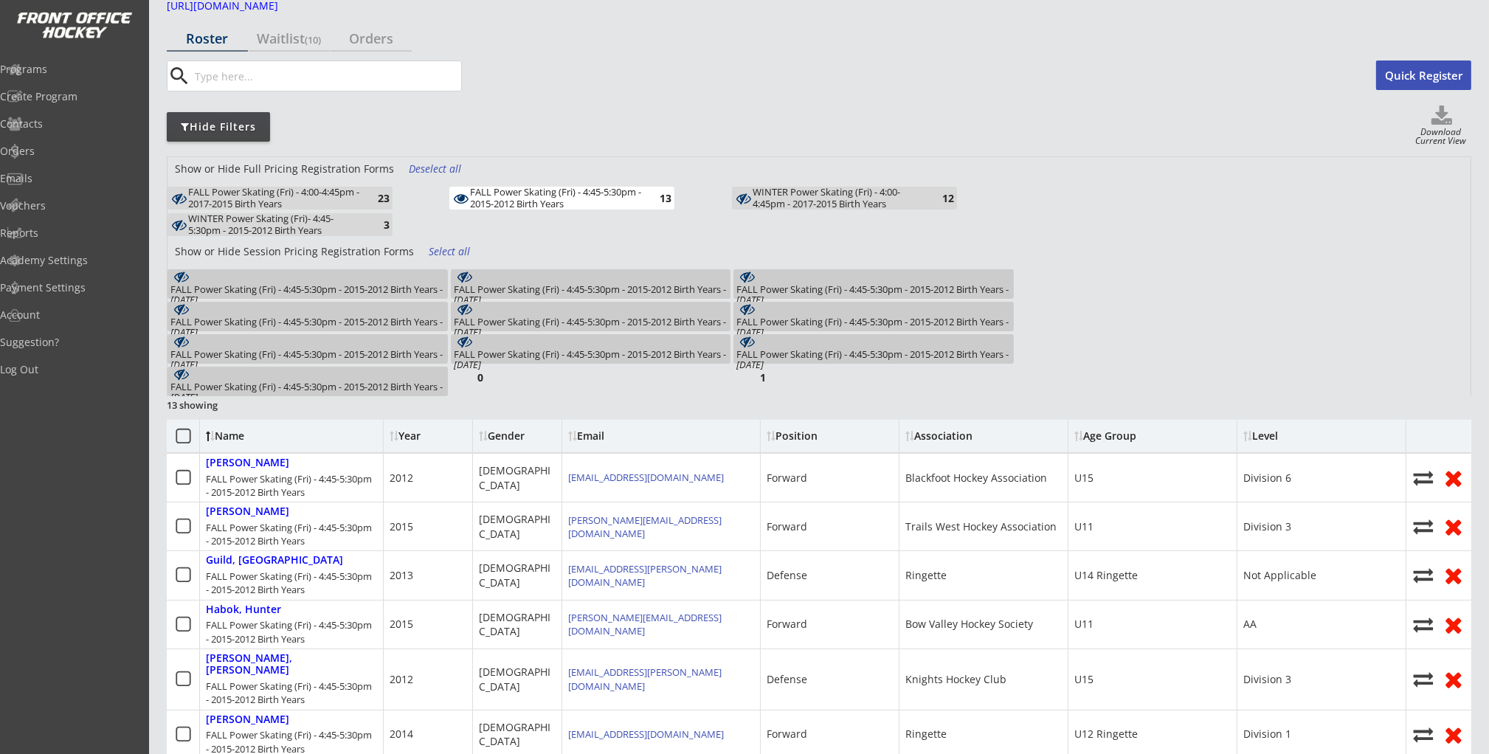
click at [386, 279] on div "FALL Power Skating (Fri) - 4:45-5:30pm - 2015-2012 Birth Years - Oct 3, 2025 3" at bounding box center [307, 284] width 280 height 30
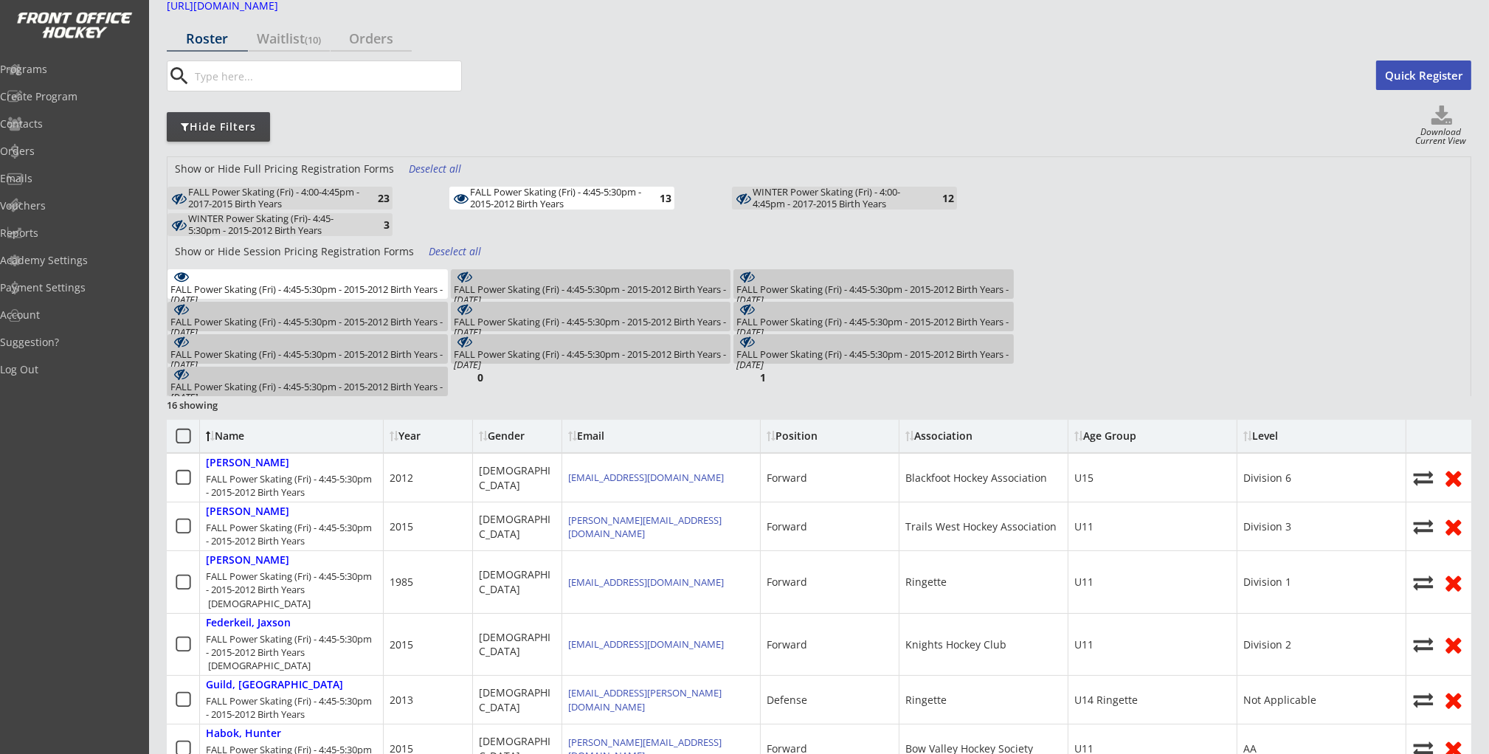
click at [535, 200] on div "FALL Power Skating (Fri) - 4:45-5:30pm - 2015-2012 Birth Years" at bounding box center [556, 198] width 172 height 23
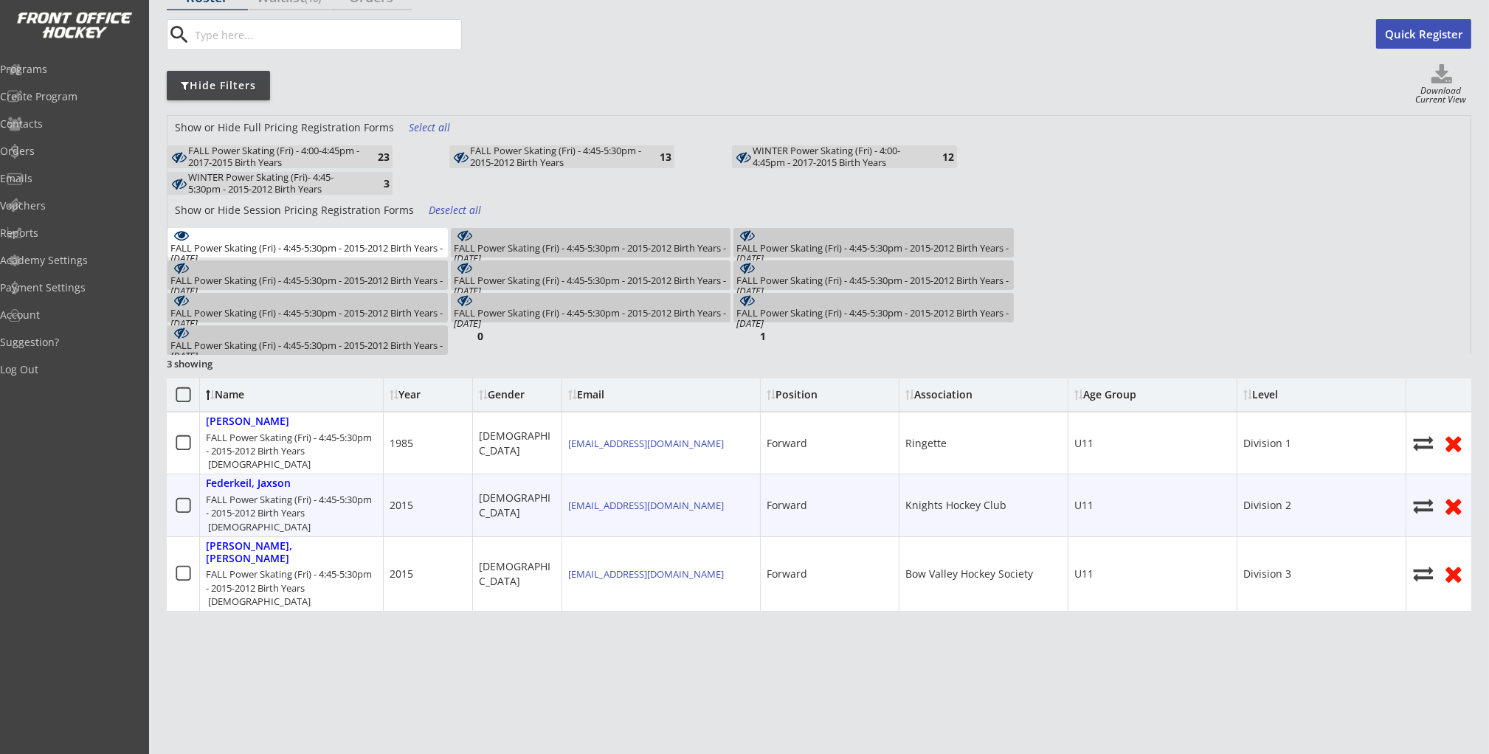
scroll to position [132, 0]
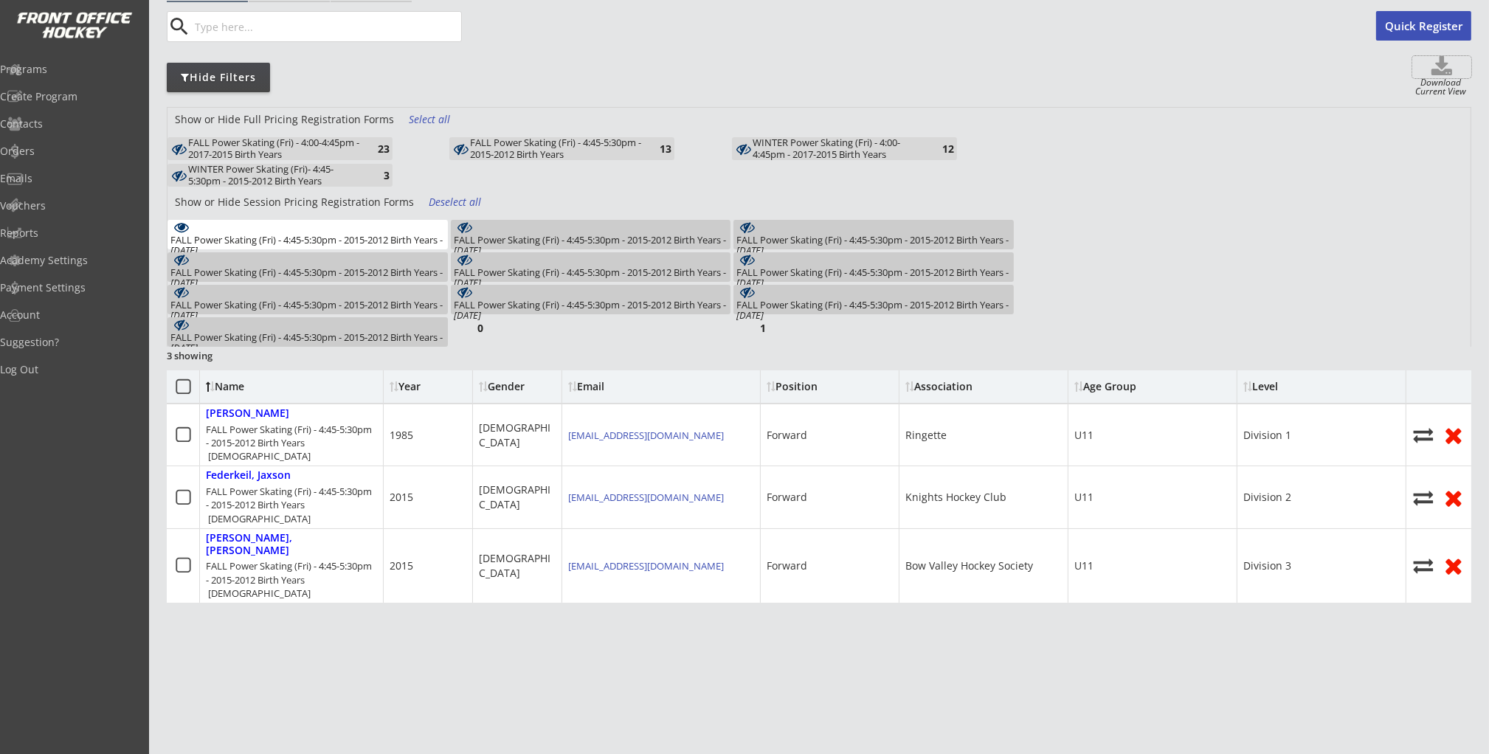
click at [1448, 72] on use at bounding box center [1441, 65] width 21 height 19
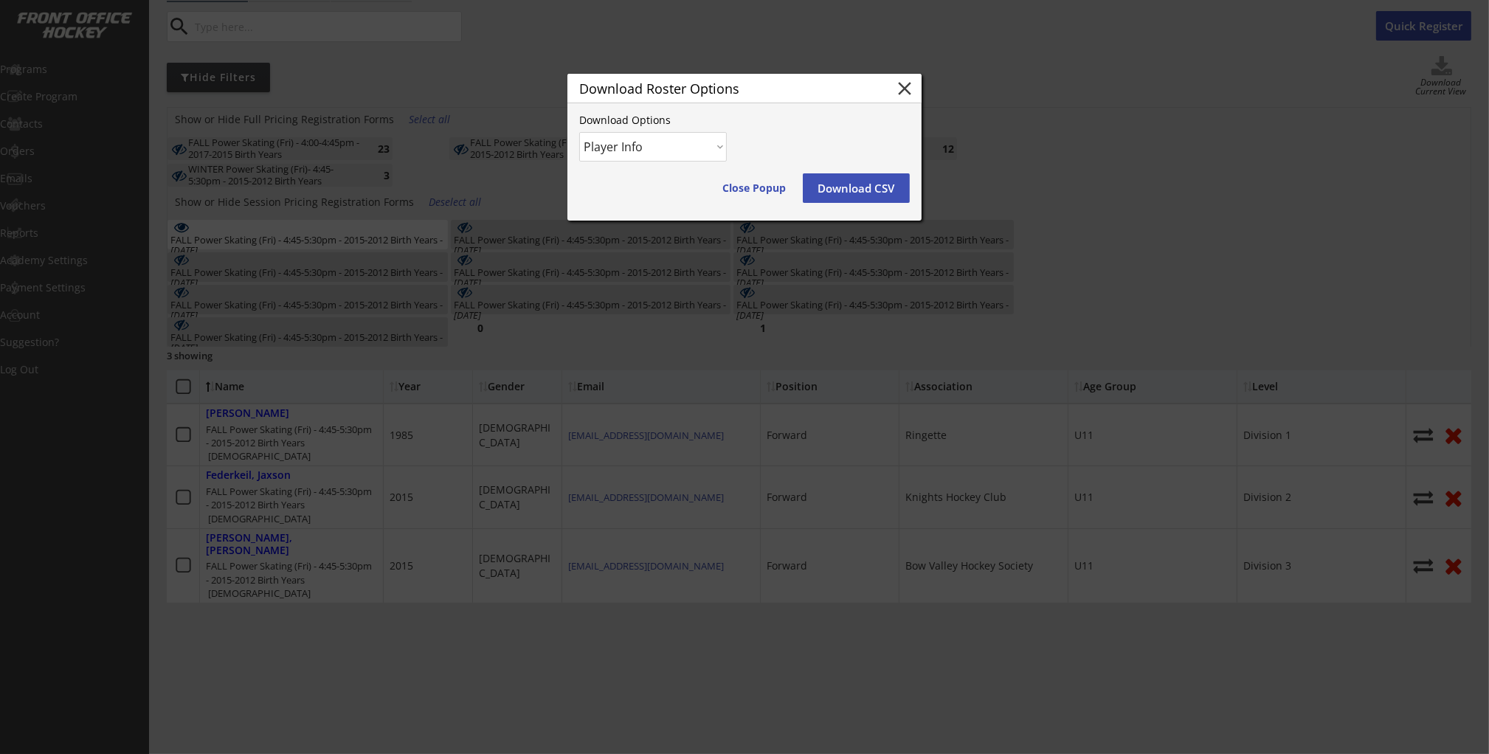
click at [876, 190] on button "Download CSV" at bounding box center [856, 188] width 107 height 30
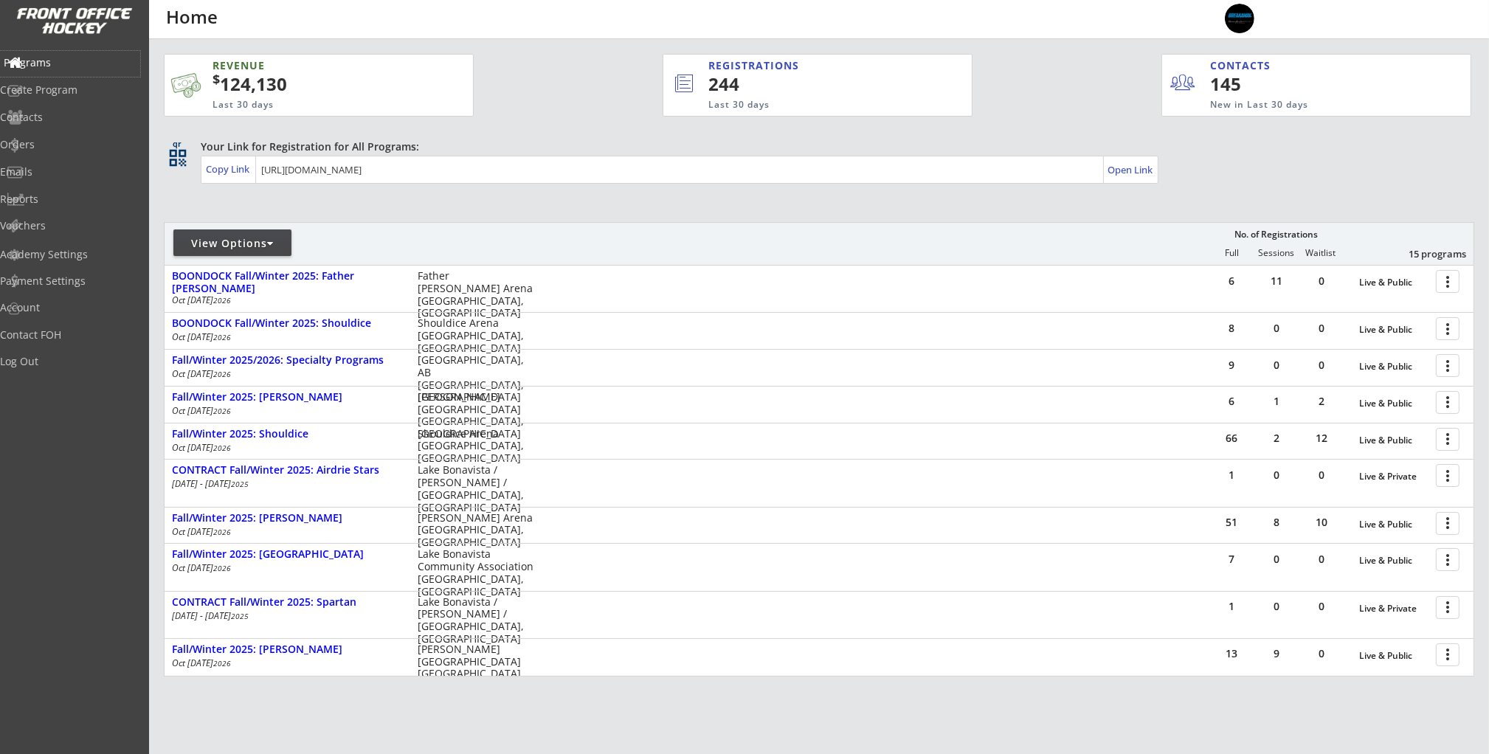
click at [65, 66] on div "Programs" at bounding box center [70, 63] width 133 height 10
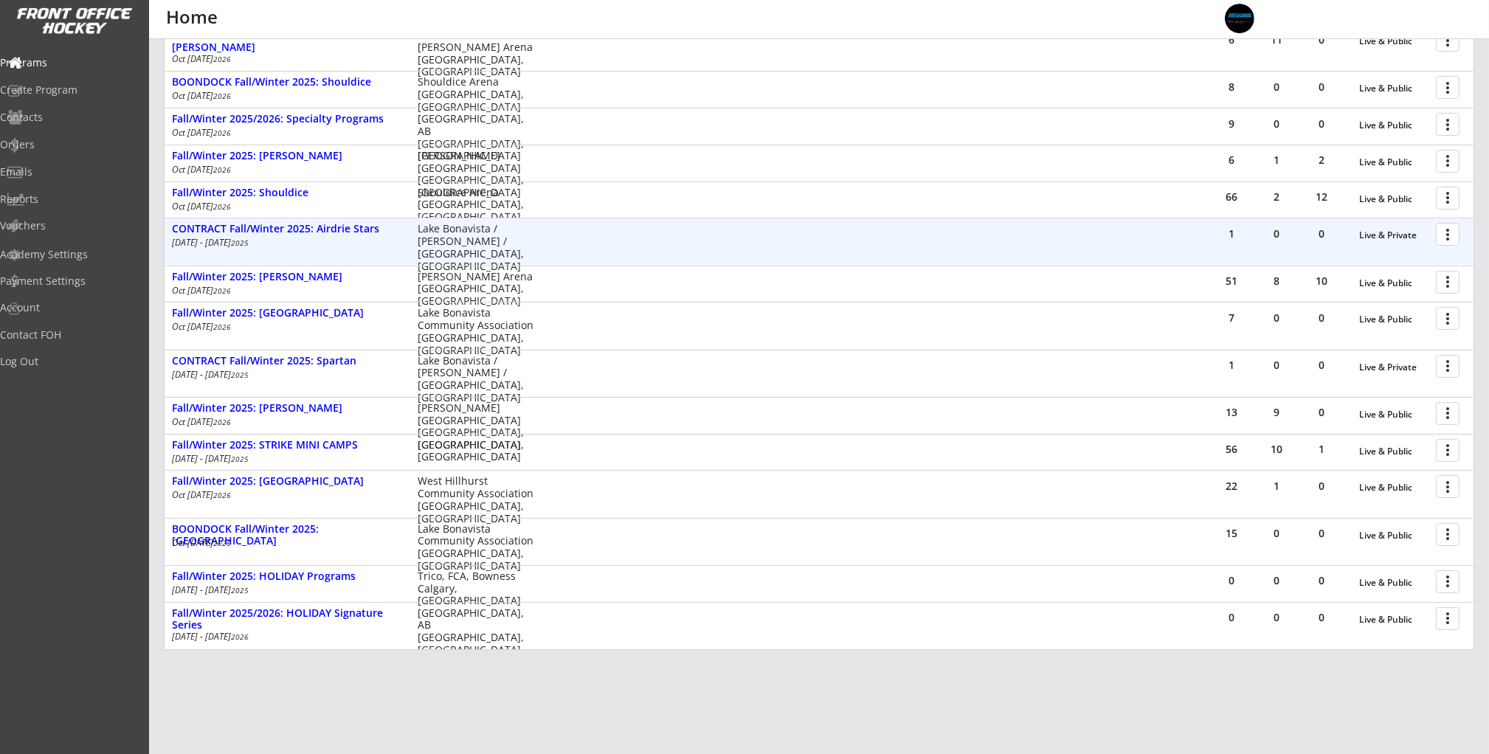
scroll to position [307, 0]
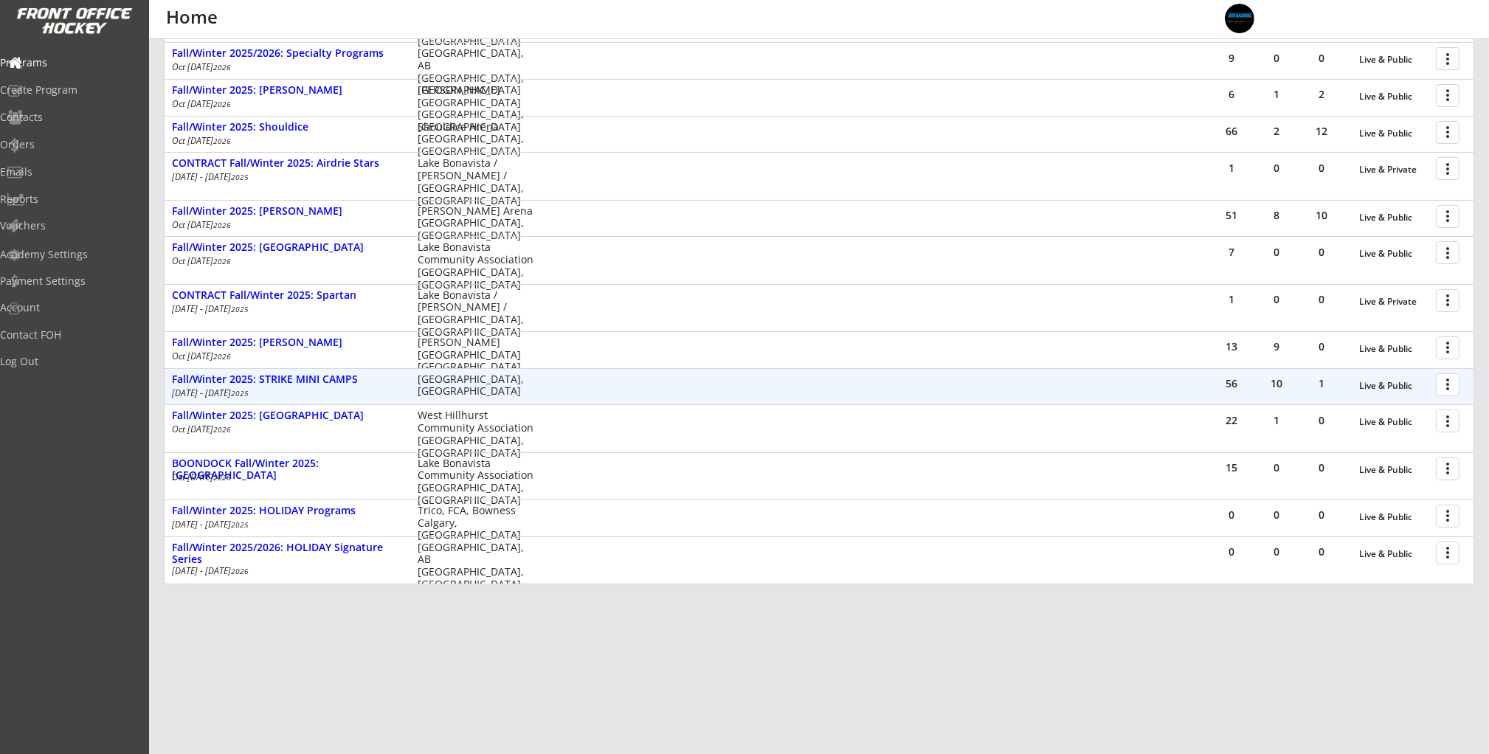
click at [342, 389] on div "[DATE] - [DATE]" at bounding box center [285, 393] width 226 height 9
click at [341, 381] on div "Fall/Winter 2025: STRIKE MINI CAMPS" at bounding box center [287, 379] width 230 height 13
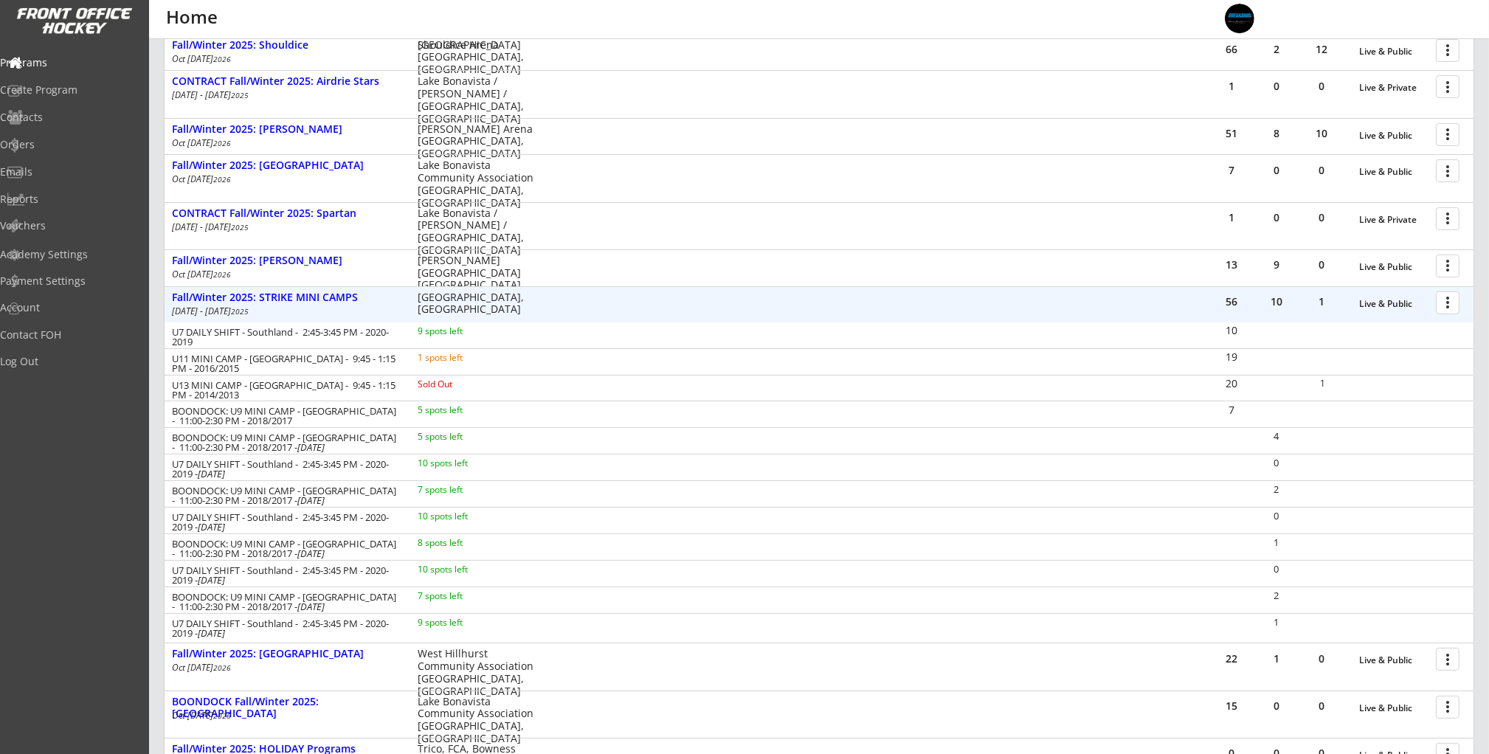
scroll to position [390, 0]
